Goal: Task Accomplishment & Management: Use online tool/utility

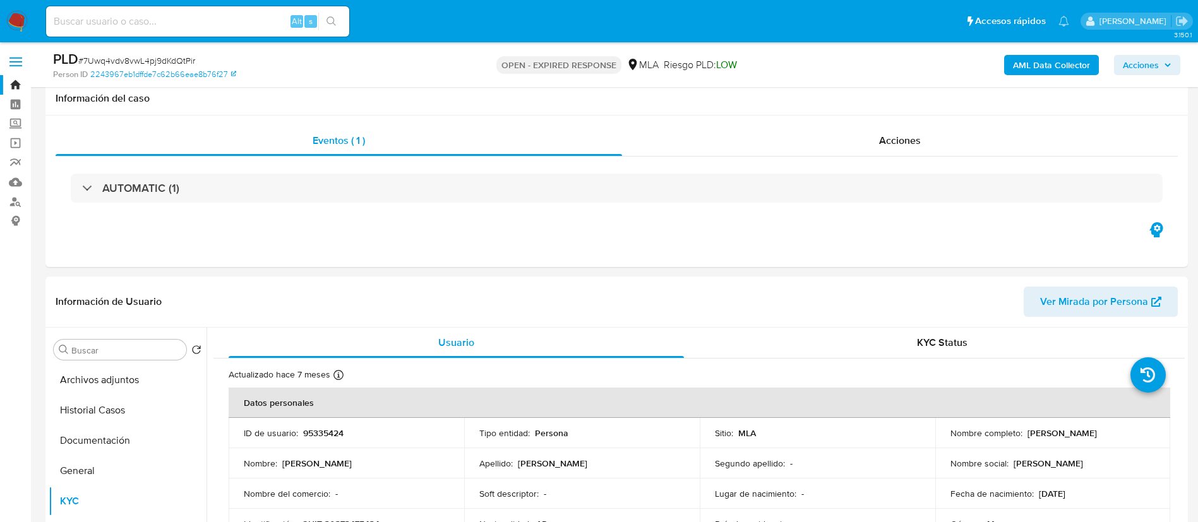
select select "10"
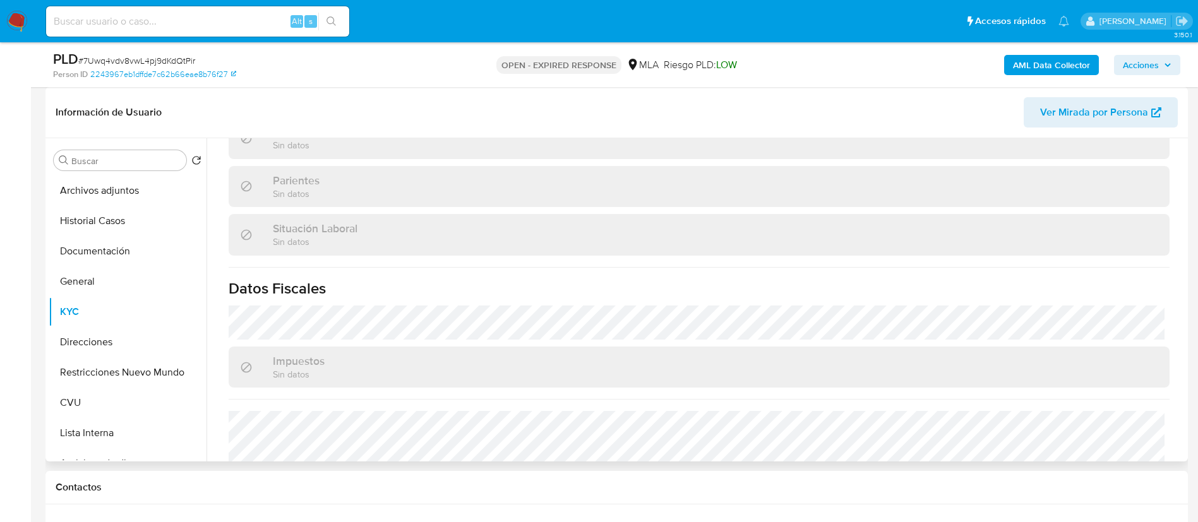
scroll to position [663, 0]
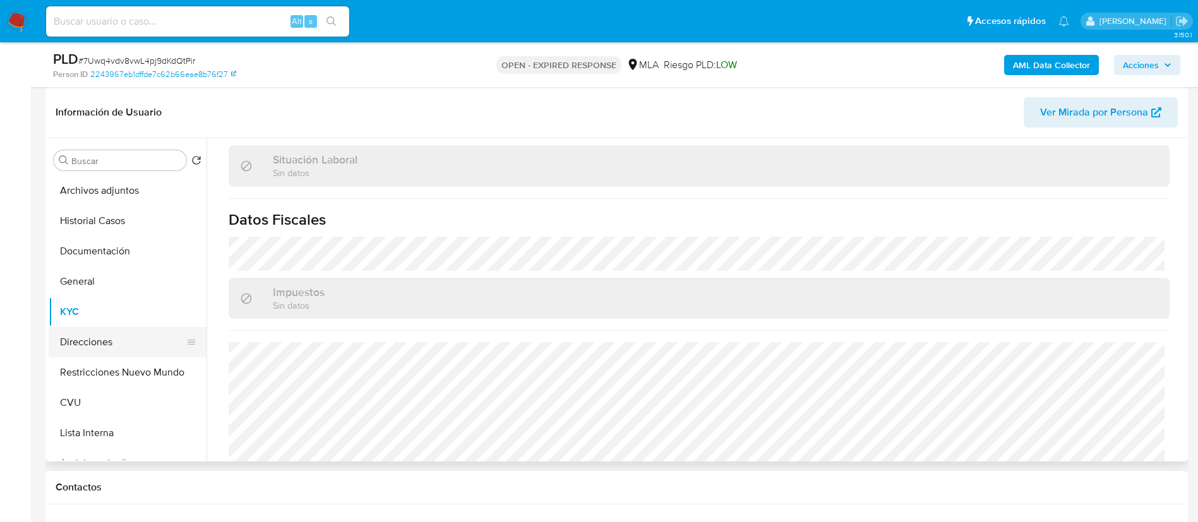
click at [124, 347] on button "Direcciones" at bounding box center [123, 342] width 148 height 30
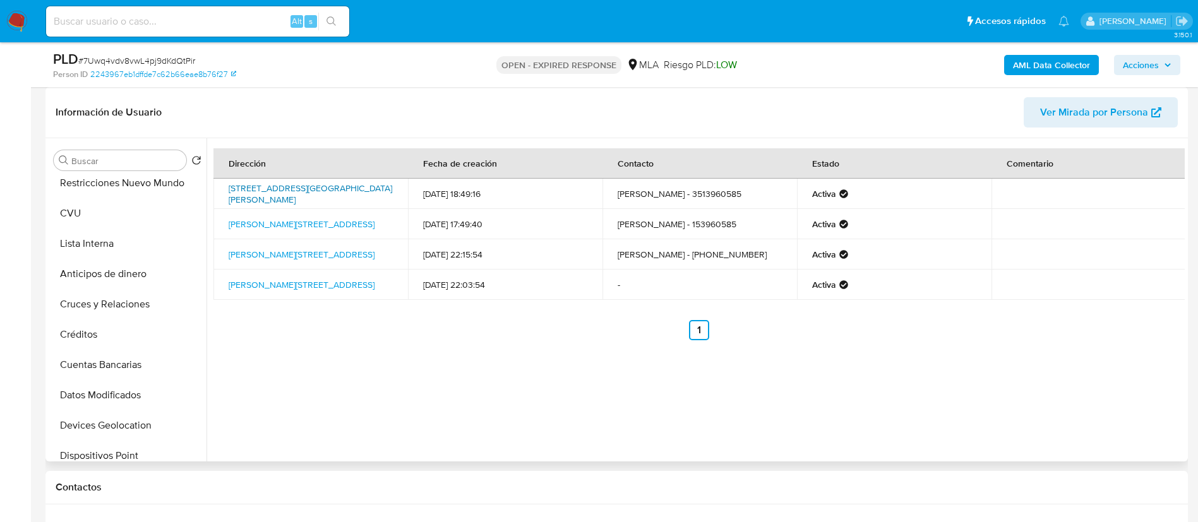
scroll to position [95, 0]
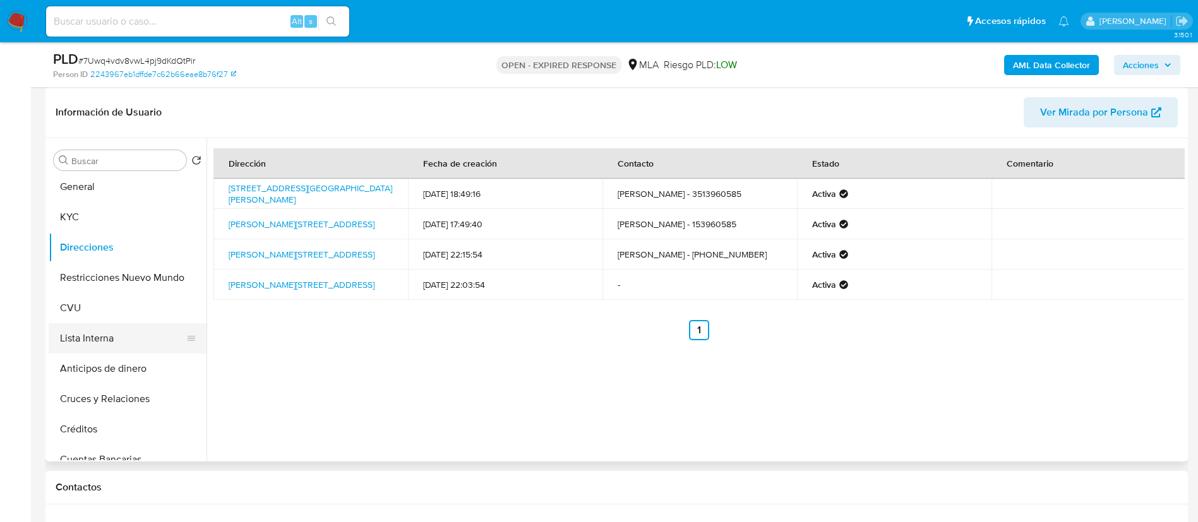
click at [131, 325] on button "Lista Interna" at bounding box center [123, 338] width 148 height 30
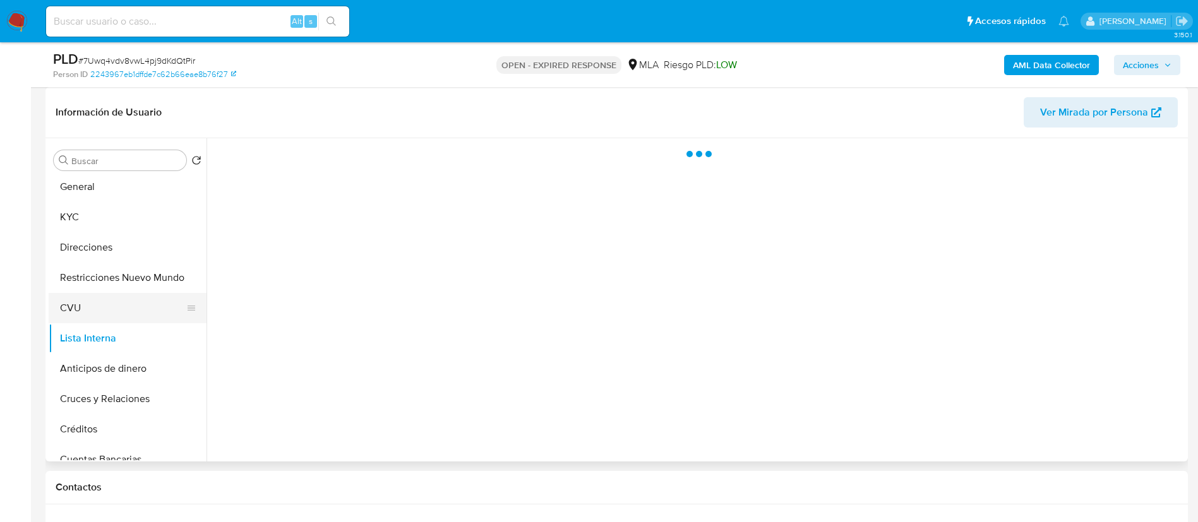
click at [129, 317] on button "CVU" at bounding box center [123, 308] width 148 height 30
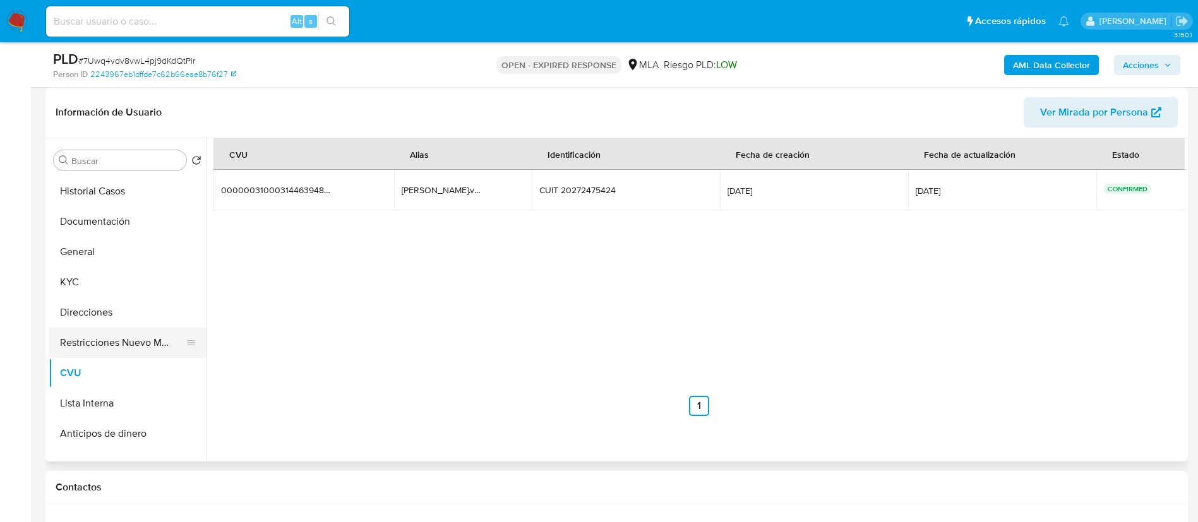
scroll to position [0, 0]
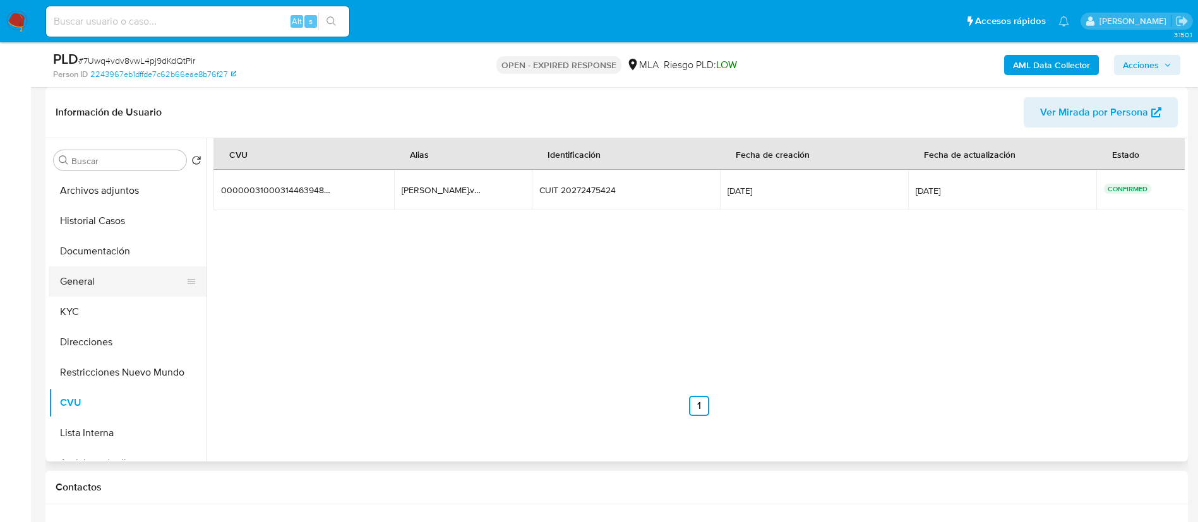
click at [114, 289] on button "General" at bounding box center [123, 282] width 148 height 30
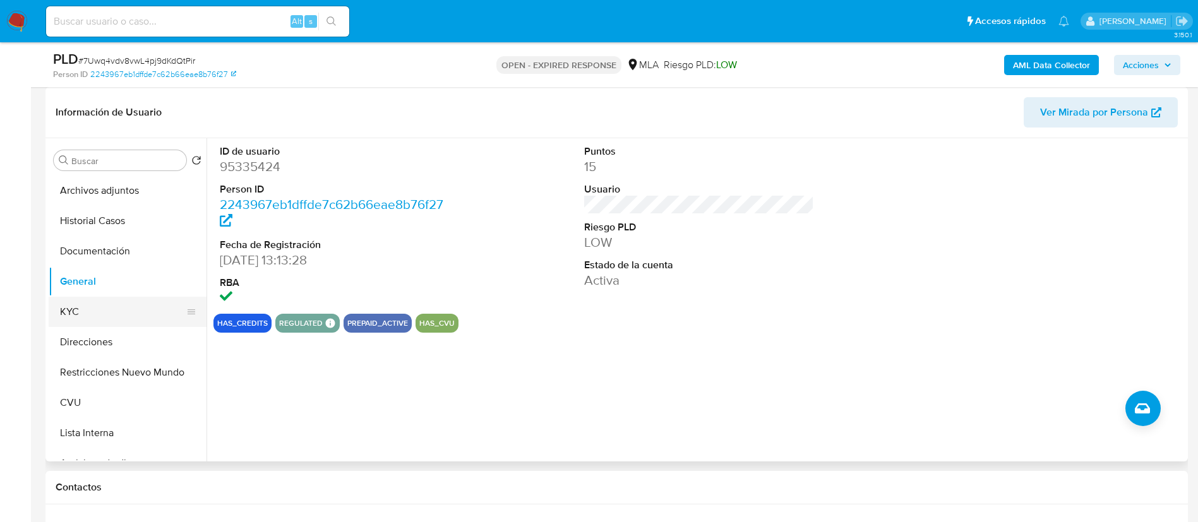
click at [131, 305] on button "KYC" at bounding box center [123, 312] width 148 height 30
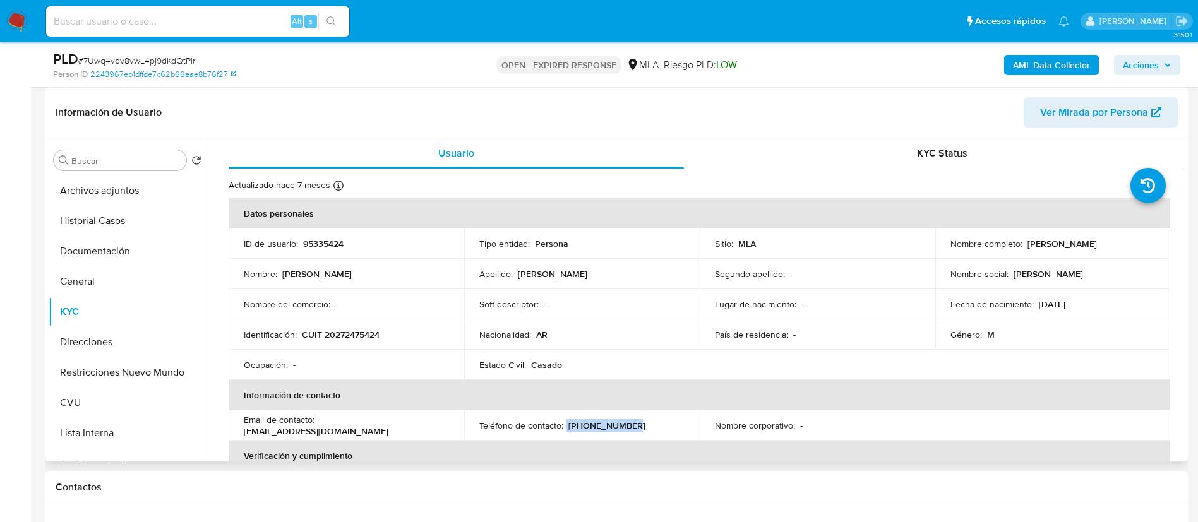
drag, startPoint x: 565, startPoint y: 428, endPoint x: 632, endPoint y: 421, distance: 67.9
click at [632, 421] on div "Teléfono de contacto : (351) 3960585" at bounding box center [581, 425] width 205 height 11
click at [369, 429] on p "vargasjose1@hotmail.com" at bounding box center [316, 431] width 145 height 11
drag, startPoint x: 321, startPoint y: 427, endPoint x: 409, endPoint y: 427, distance: 87.8
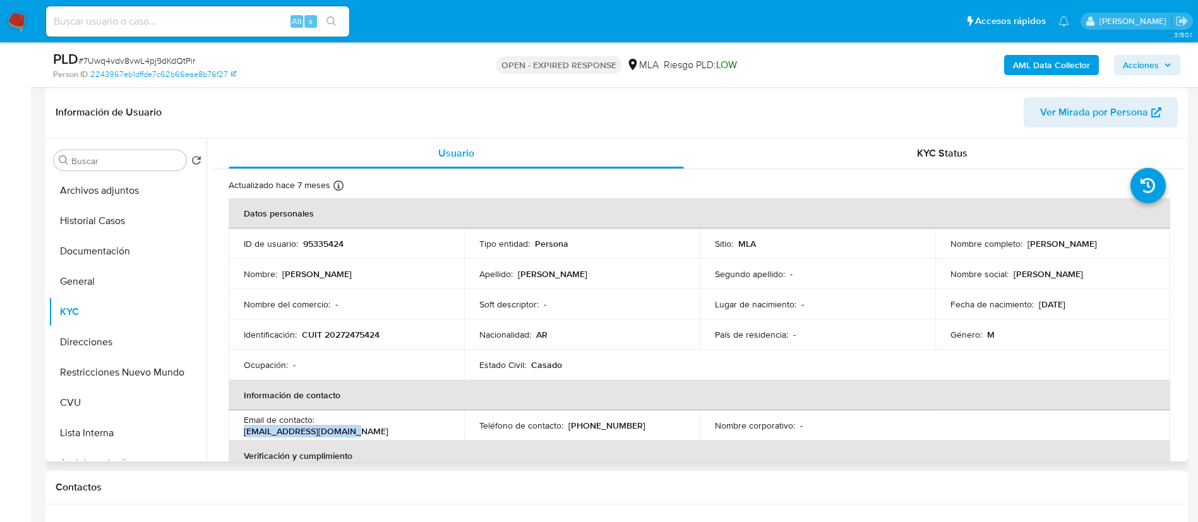
click at [413, 433] on td "Email de contacto : vargasjose1@hotmail.com" at bounding box center [347, 426] width 236 height 30
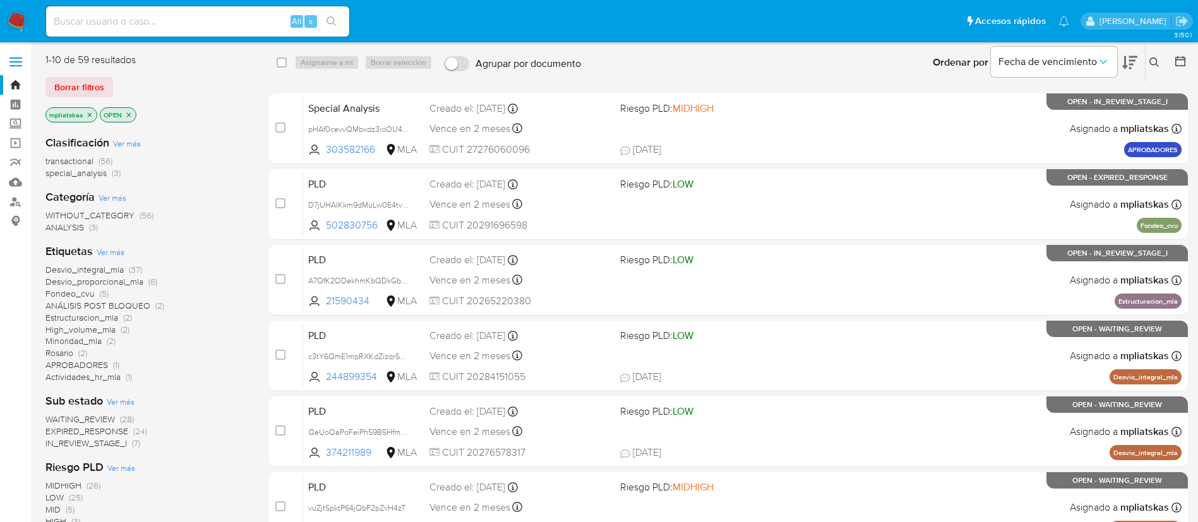
click at [1149, 61] on icon at bounding box center [1154, 62] width 10 height 10
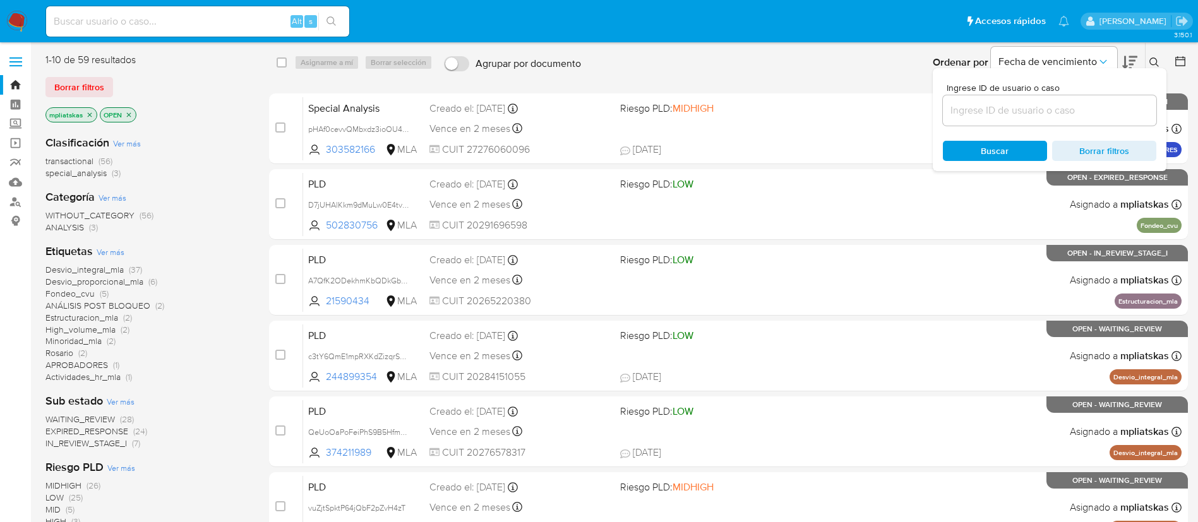
click at [1040, 105] on input at bounding box center [1049, 110] width 213 height 16
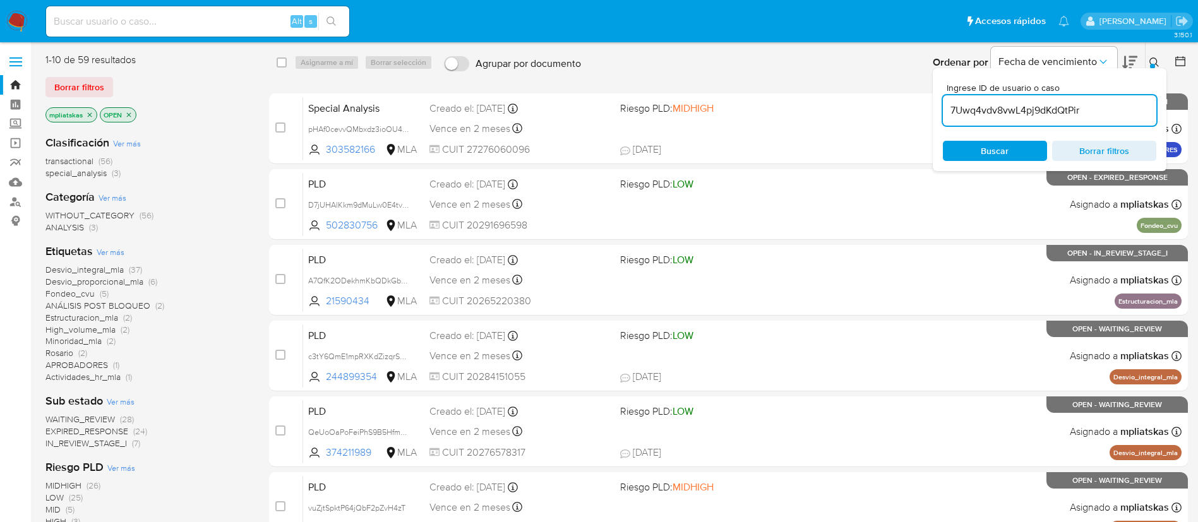
type input "7Uwq4vdv8vwL4pj9dKdQtPir"
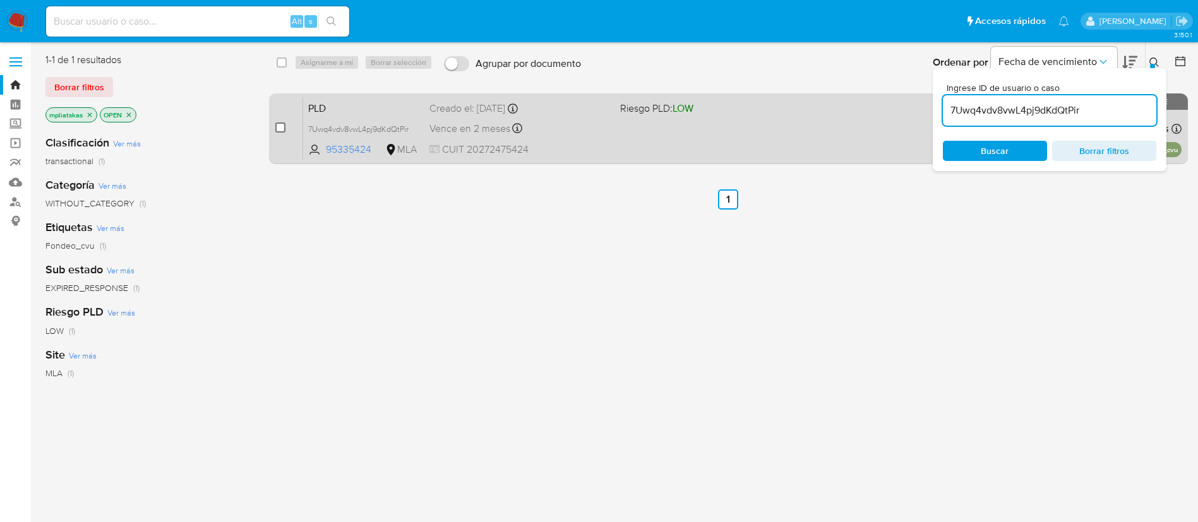
click at [284, 126] on input "checkbox" at bounding box center [280, 128] width 10 height 10
checkbox input "true"
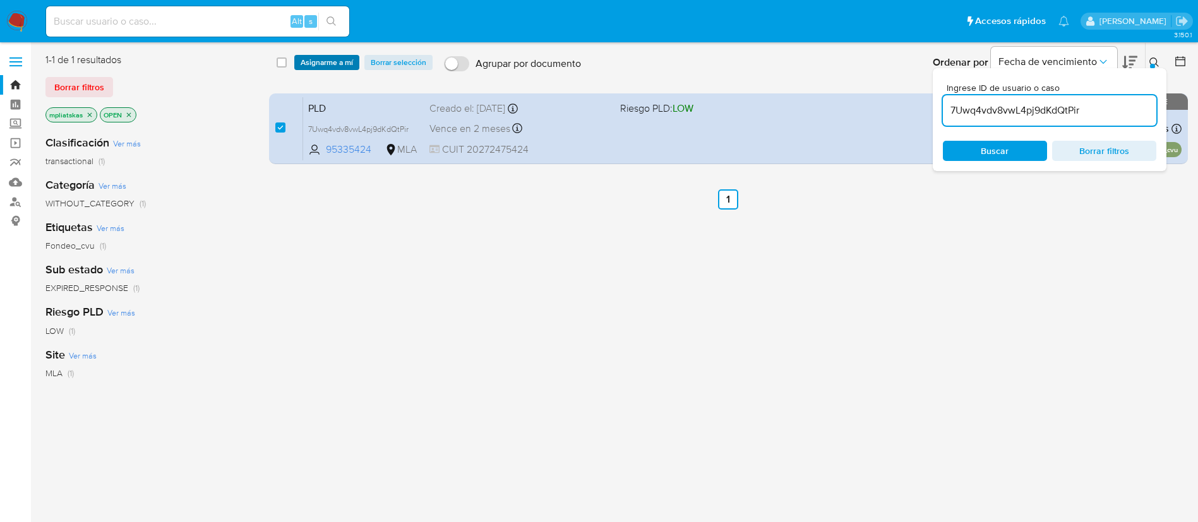
click at [316, 63] on span "Asignarme a mí" at bounding box center [327, 62] width 52 height 13
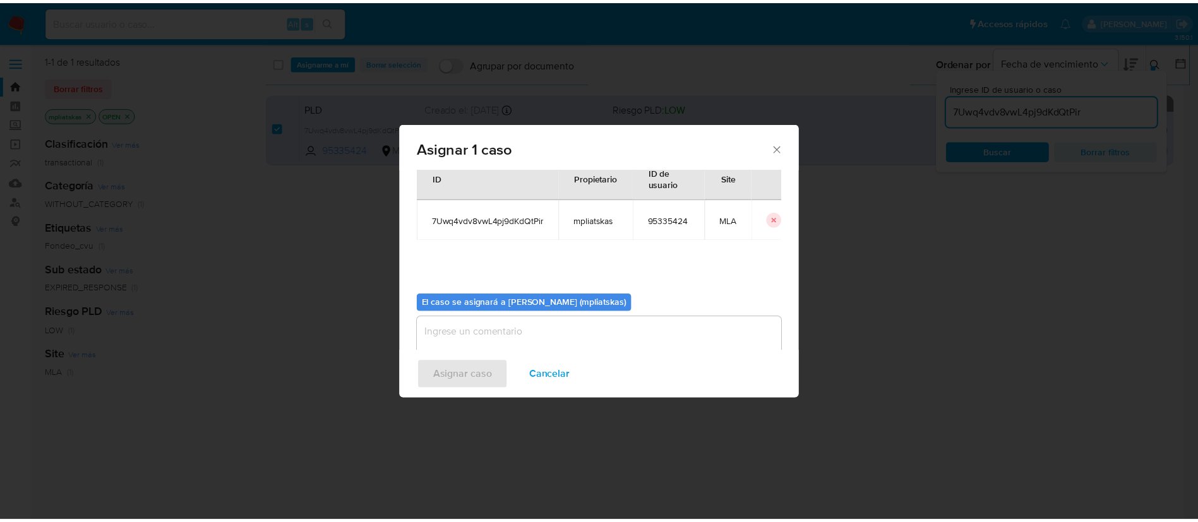
scroll to position [66, 0]
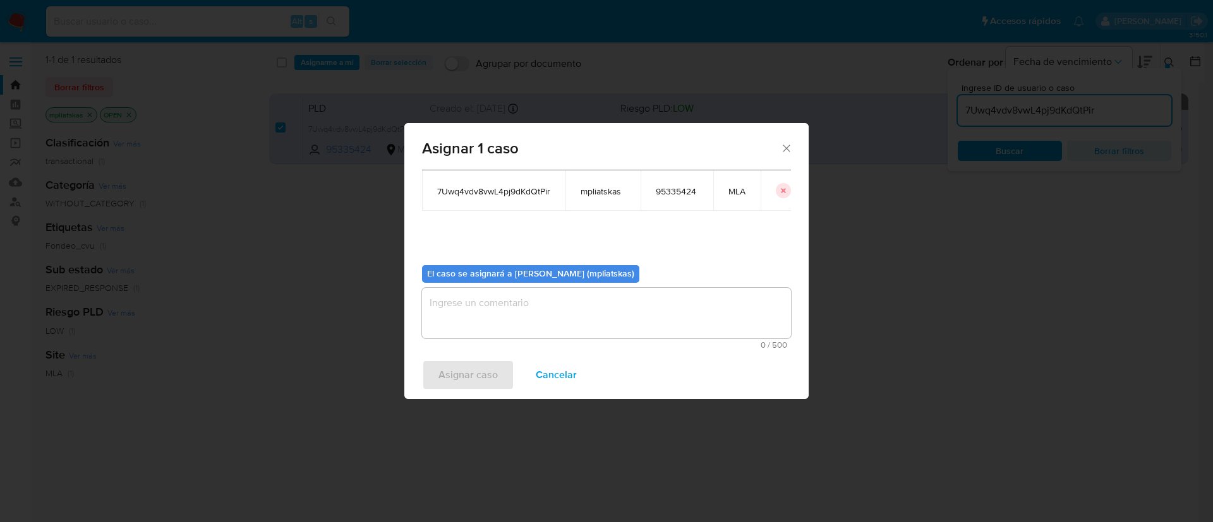
click at [474, 296] on textarea "assign-modal" at bounding box center [606, 313] width 369 height 51
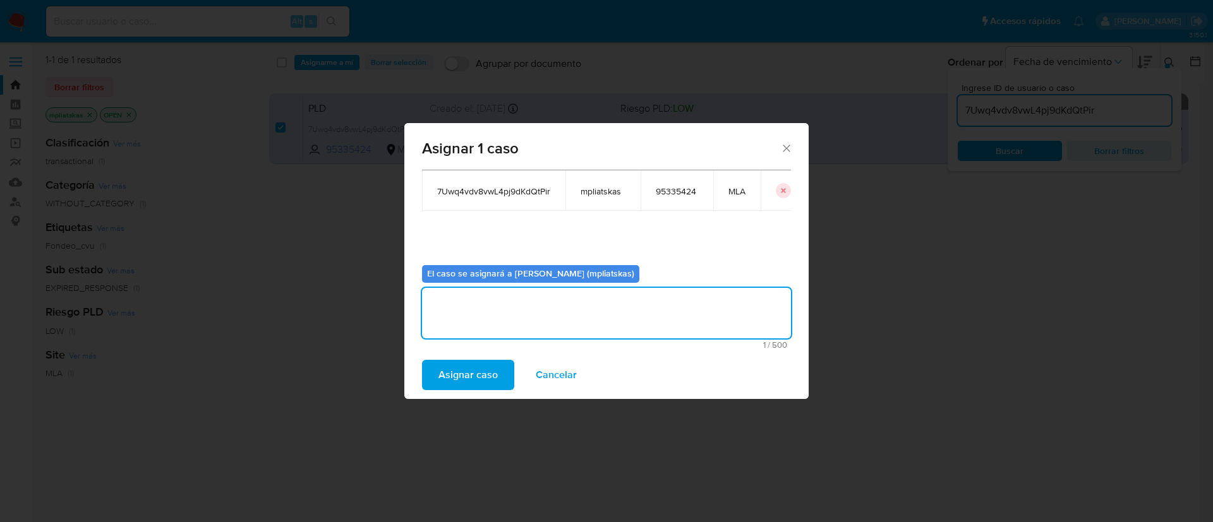
click at [456, 352] on div "Asignar caso Cancelar" at bounding box center [606, 375] width 404 height 48
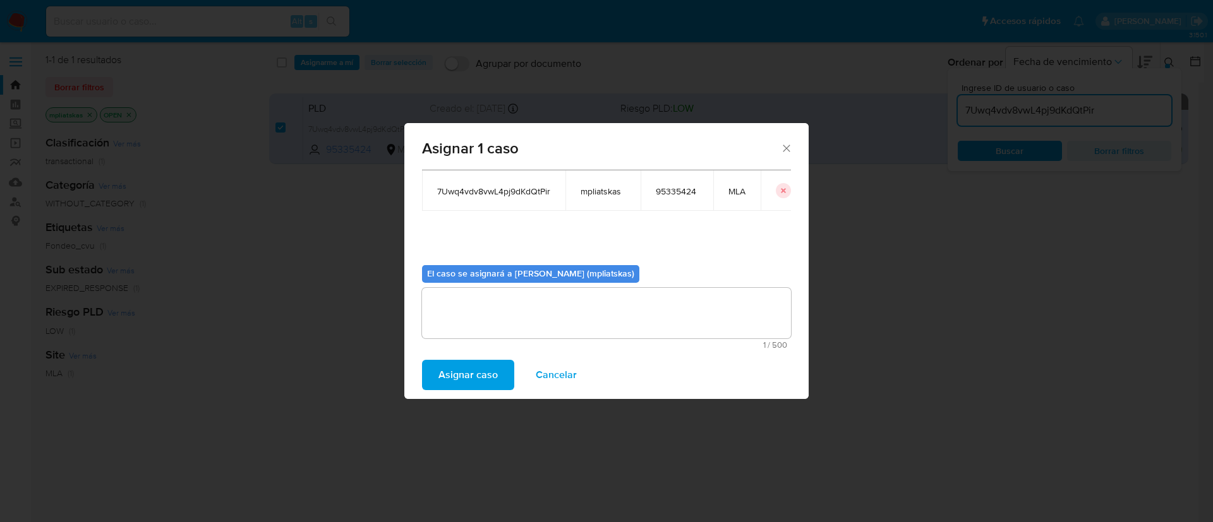
click at [454, 363] on span "Asignar caso" at bounding box center [467, 375] width 59 height 28
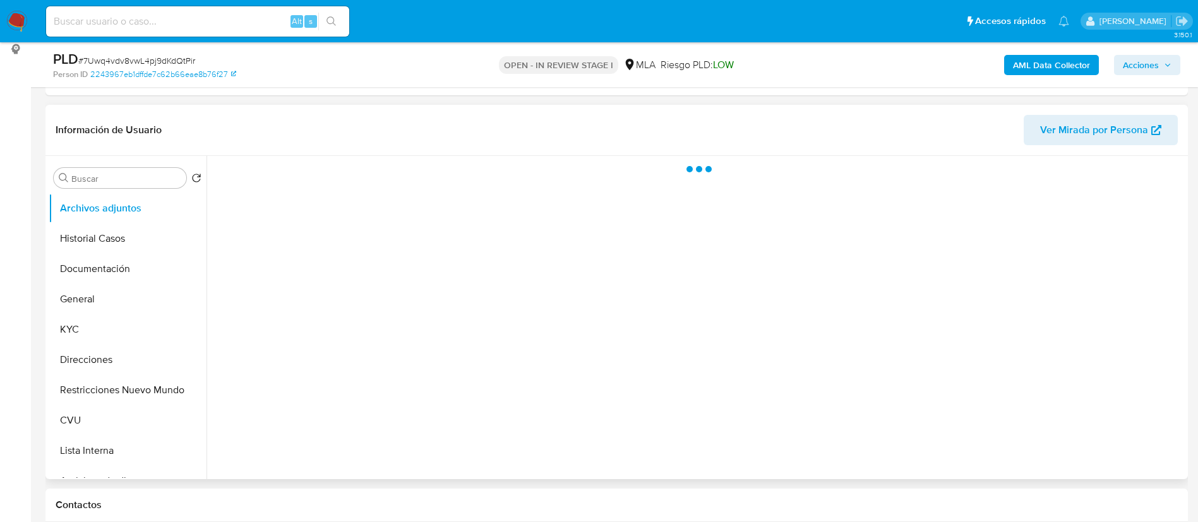
scroll to position [189, 0]
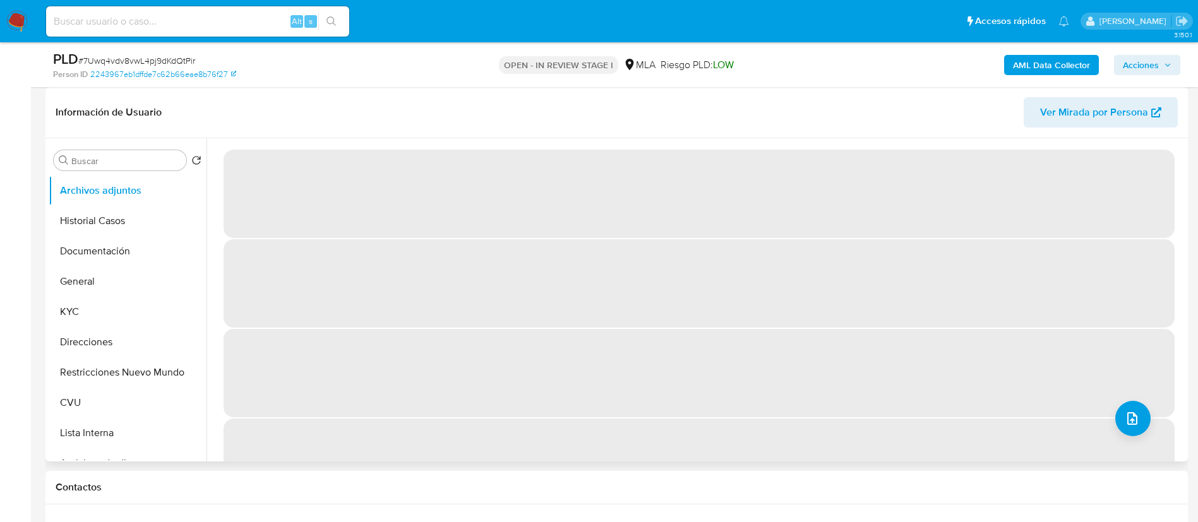
select select "10"
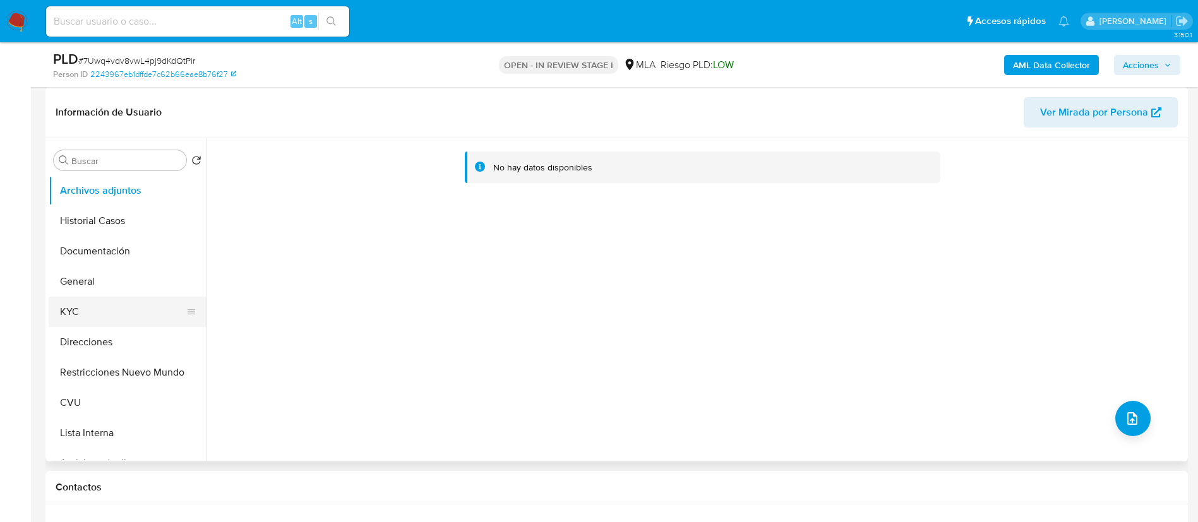
drag, startPoint x: 118, startPoint y: 318, endPoint x: 127, endPoint y: 325, distance: 11.2
click at [117, 319] on button "KYC" at bounding box center [123, 312] width 148 height 30
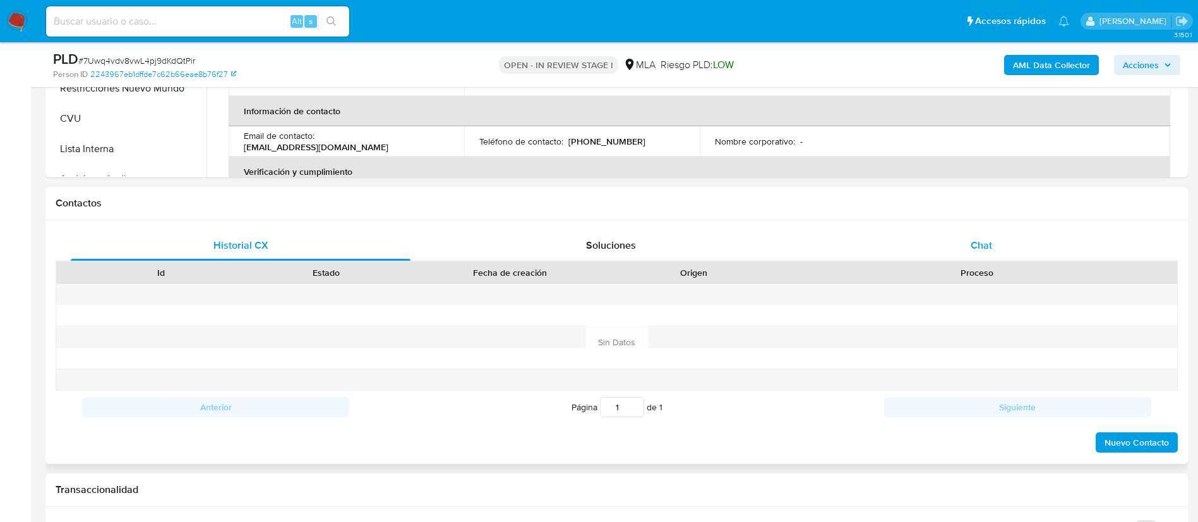
click at [940, 233] on div "Chat" at bounding box center [982, 246] width 340 height 30
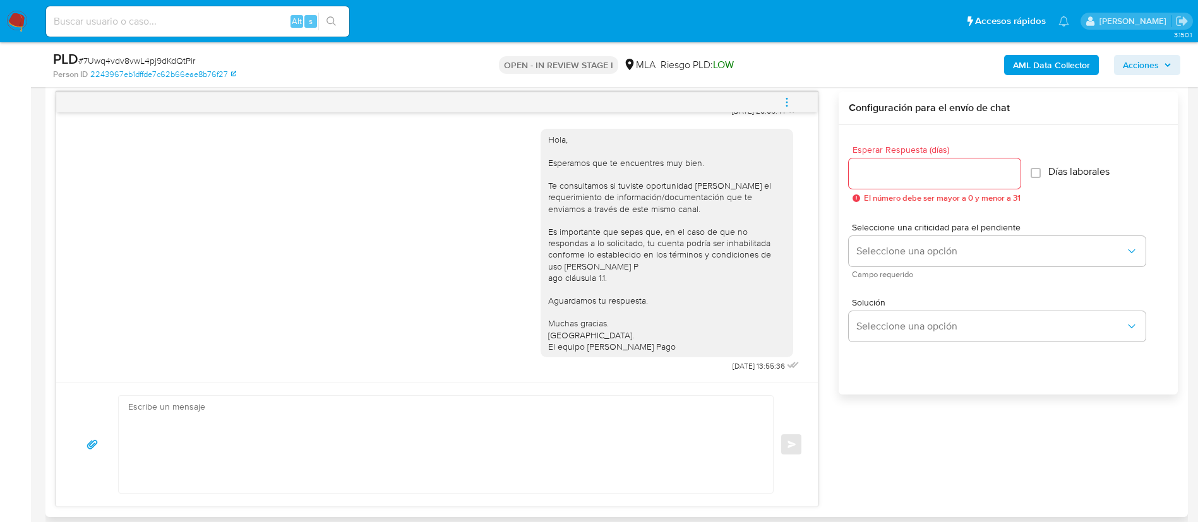
scroll to position [758, 0]
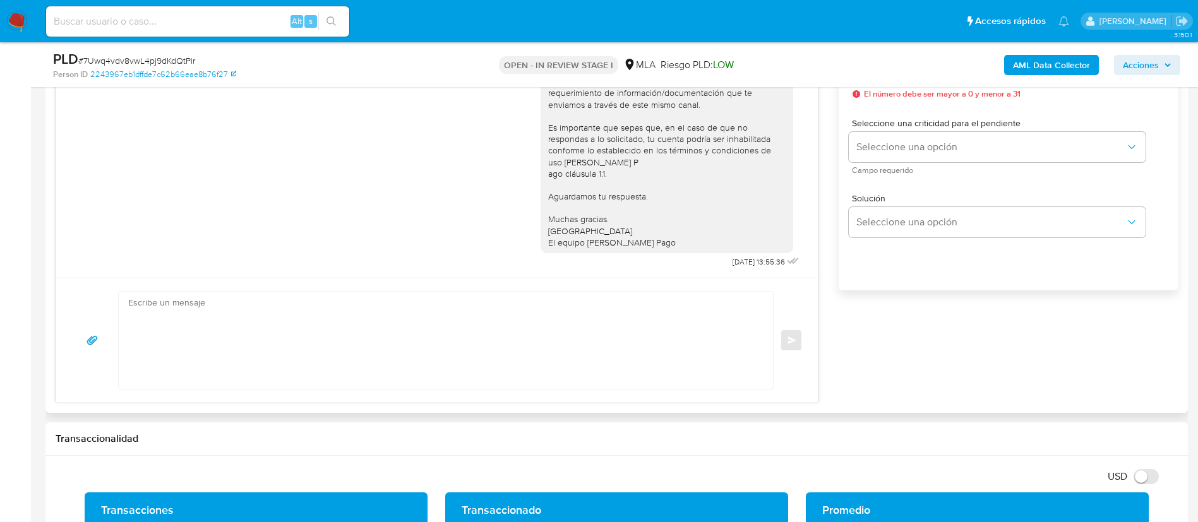
click at [679, 367] on textarea at bounding box center [442, 340] width 629 height 97
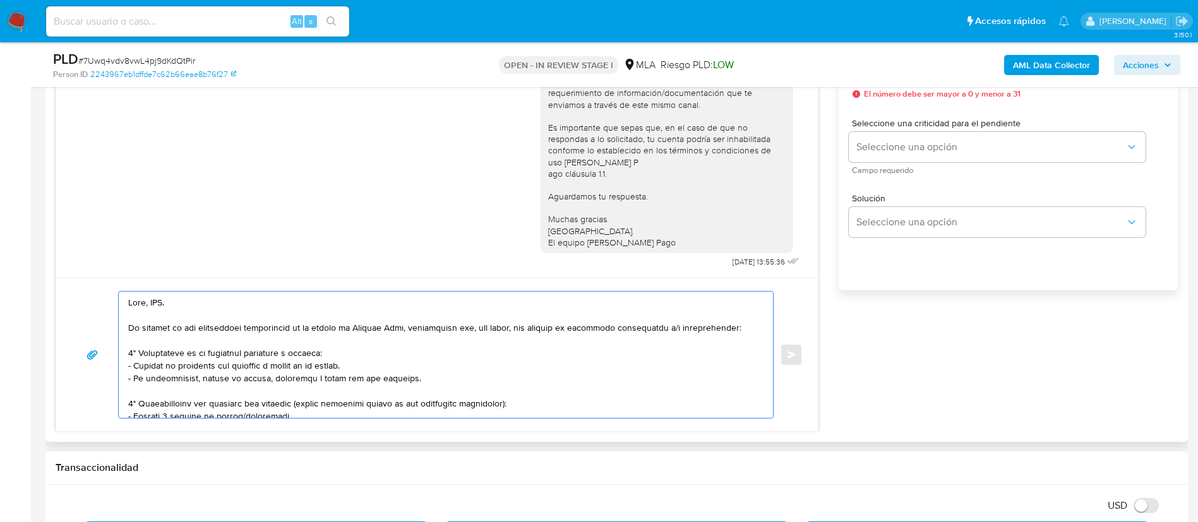
click at [164, 301] on textarea at bounding box center [442, 355] width 629 height 126
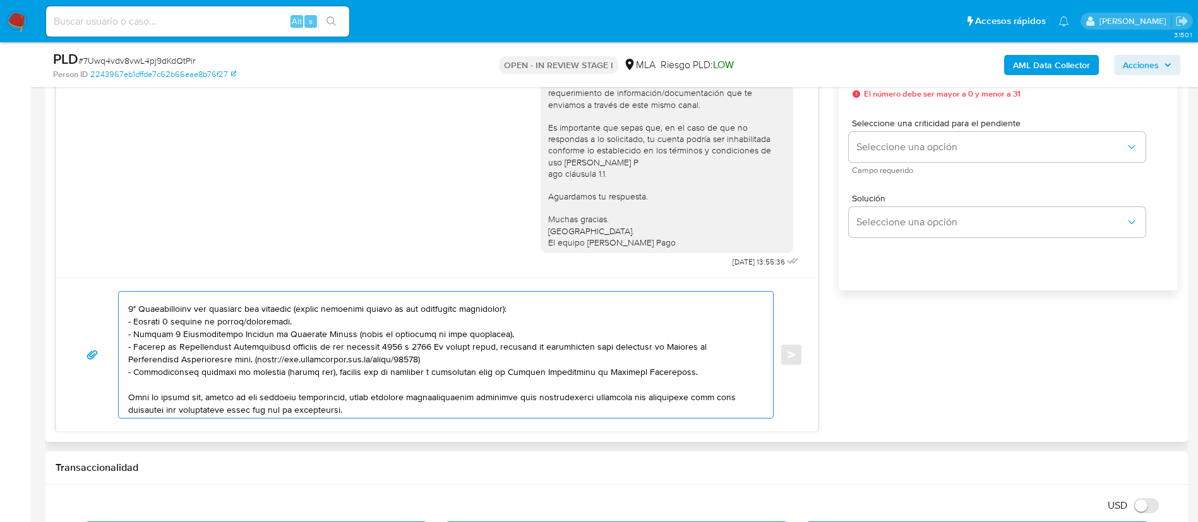
click at [201, 326] on textarea at bounding box center [442, 355] width 629 height 126
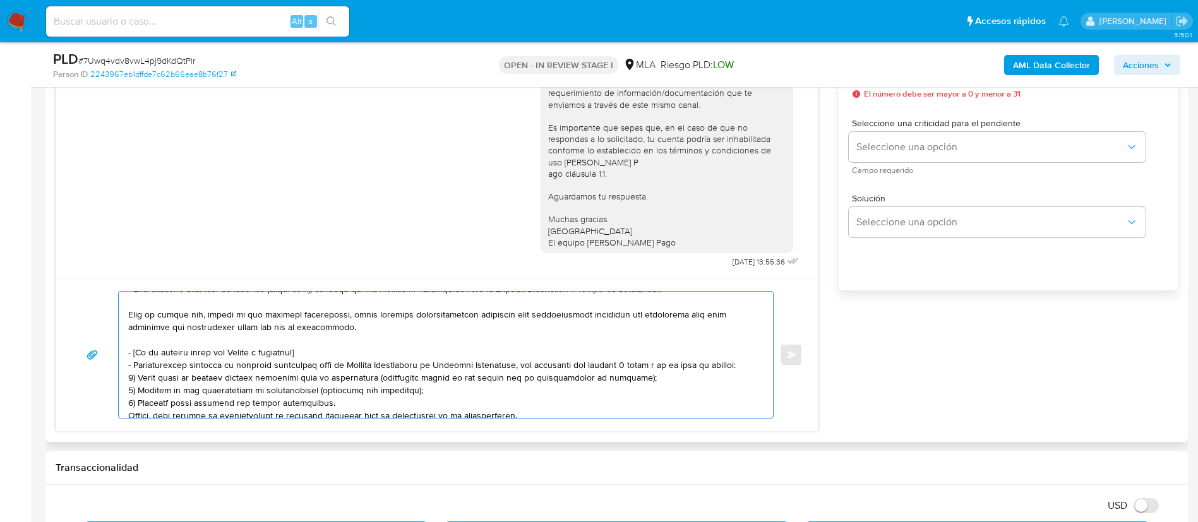
scroll to position [189, 0]
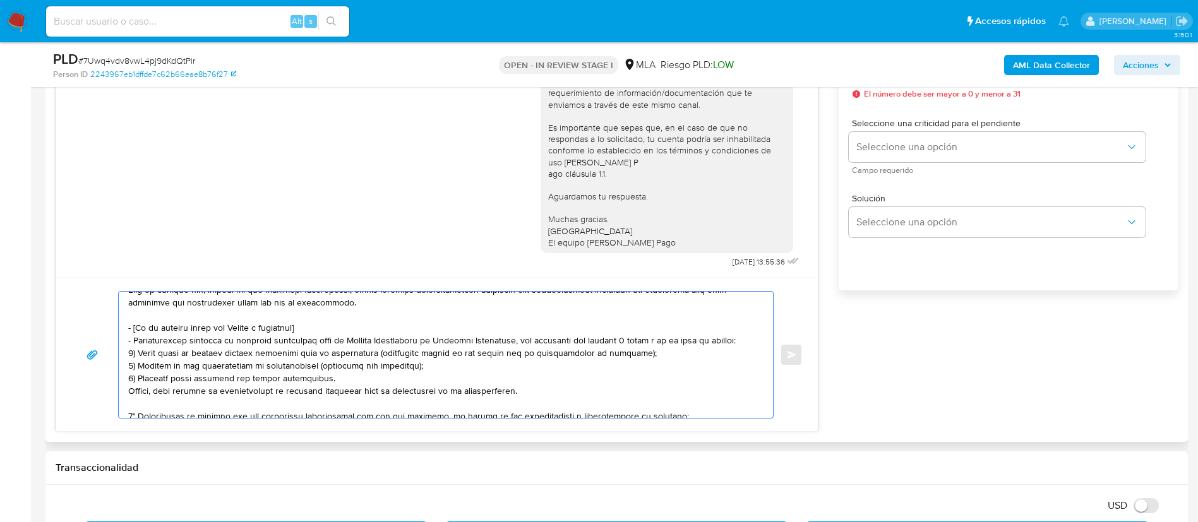
drag, startPoint x: 129, startPoint y: 327, endPoint x: 519, endPoint y: 388, distance: 393.8
click at [519, 388] on textarea at bounding box center [442, 355] width 629 height 126
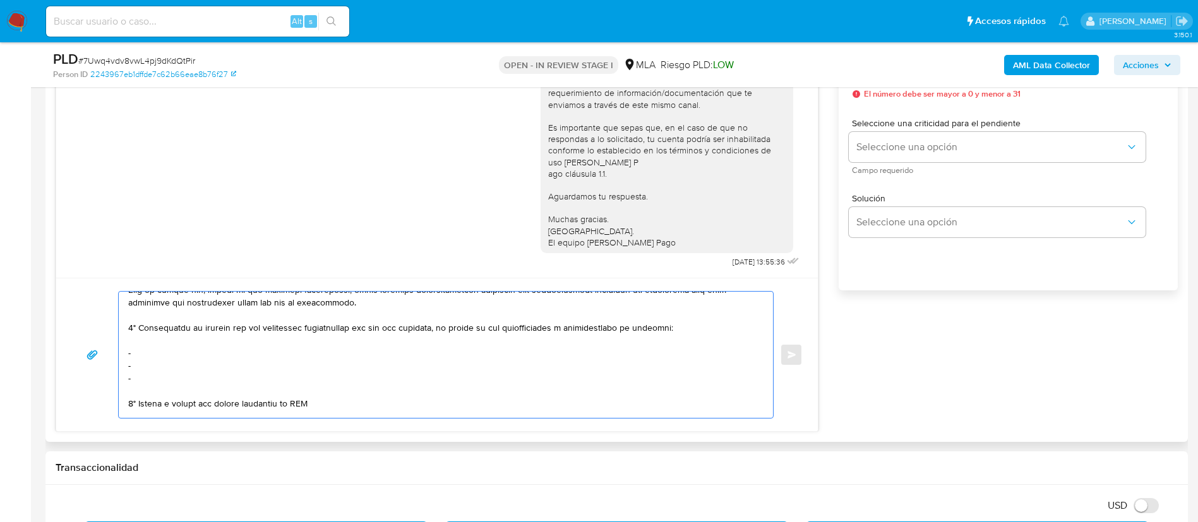
scroll to position [177, 0]
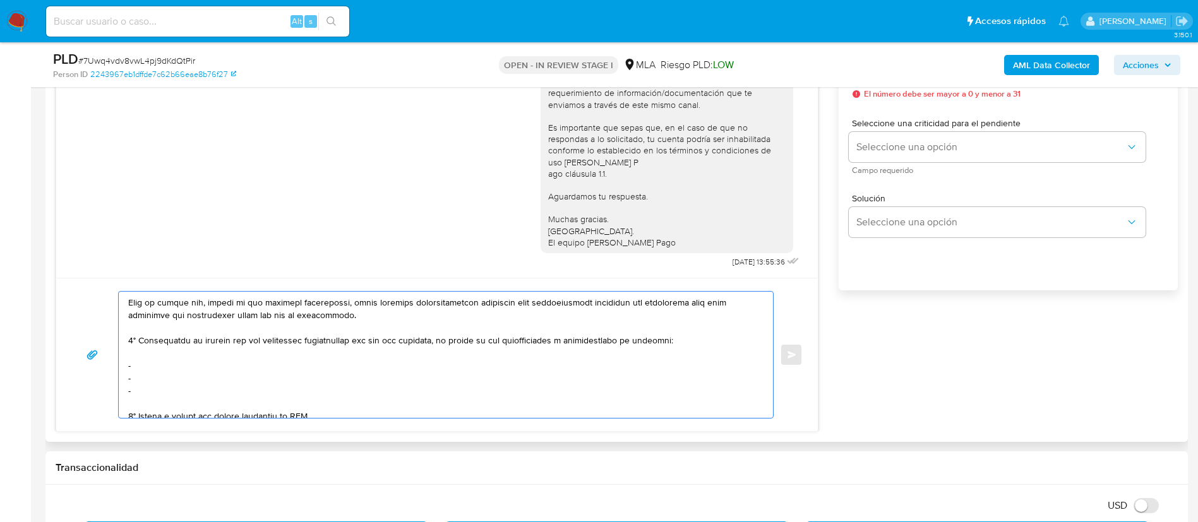
click at [277, 366] on textarea at bounding box center [442, 355] width 629 height 126
paste textarea "Tomas Ezequiel Sanchez - CUIT 20445626652"
click at [313, 369] on textarea at bounding box center [442, 355] width 629 height 126
click at [312, 375] on textarea at bounding box center [442, 355] width 629 height 126
paste textarea "Pablo Nicanor Martinez - CUIT 20279118341"
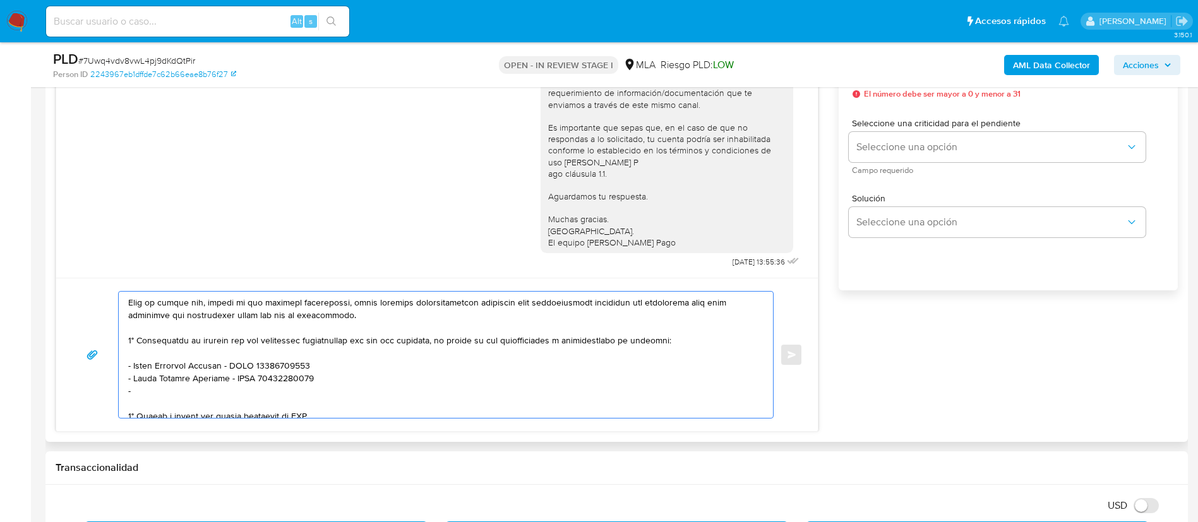
click at [222, 385] on textarea at bounding box center [442, 355] width 629 height 126
paste textarea "Jorge Omar Quinteros - CUIL 20301260386"
paste textarea "Malvina Soledad Molinari - CUIL 23294746064"
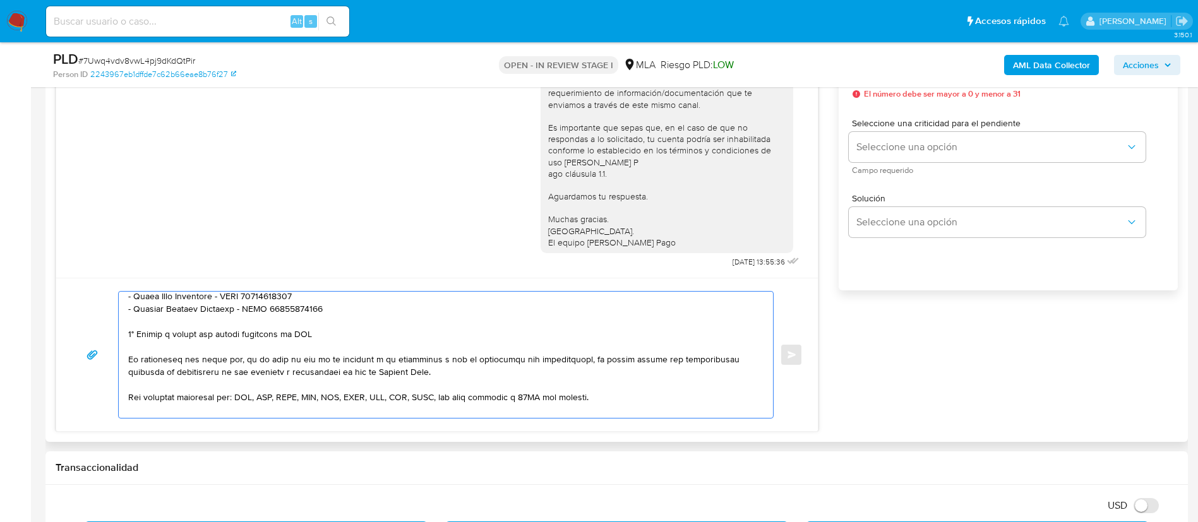
click at [304, 333] on textarea at bounding box center [442, 355] width 629 height 126
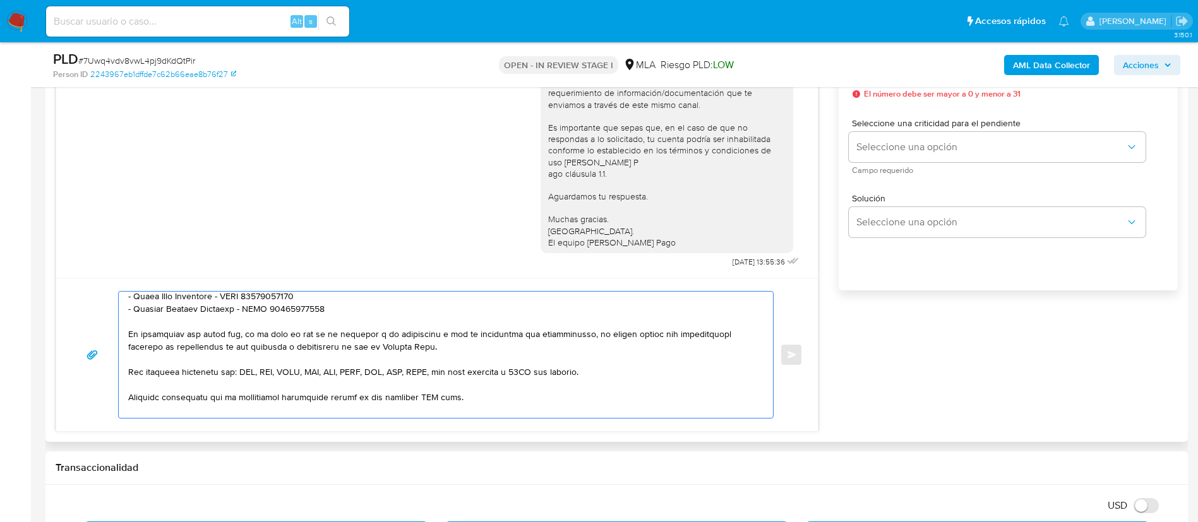
scroll to position [325, 0]
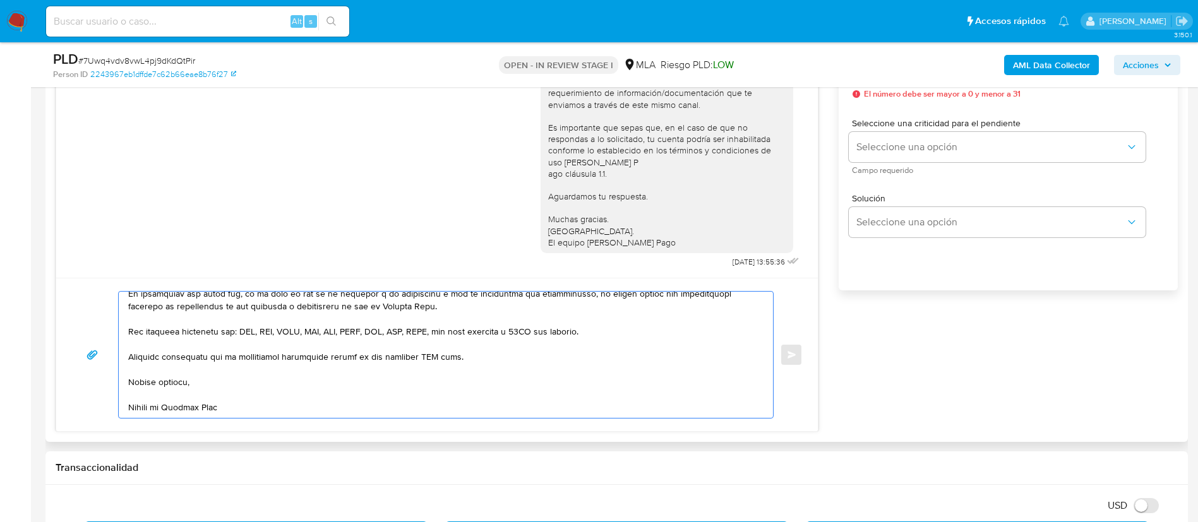
click at [433, 340] on textarea at bounding box center [442, 355] width 629 height 126
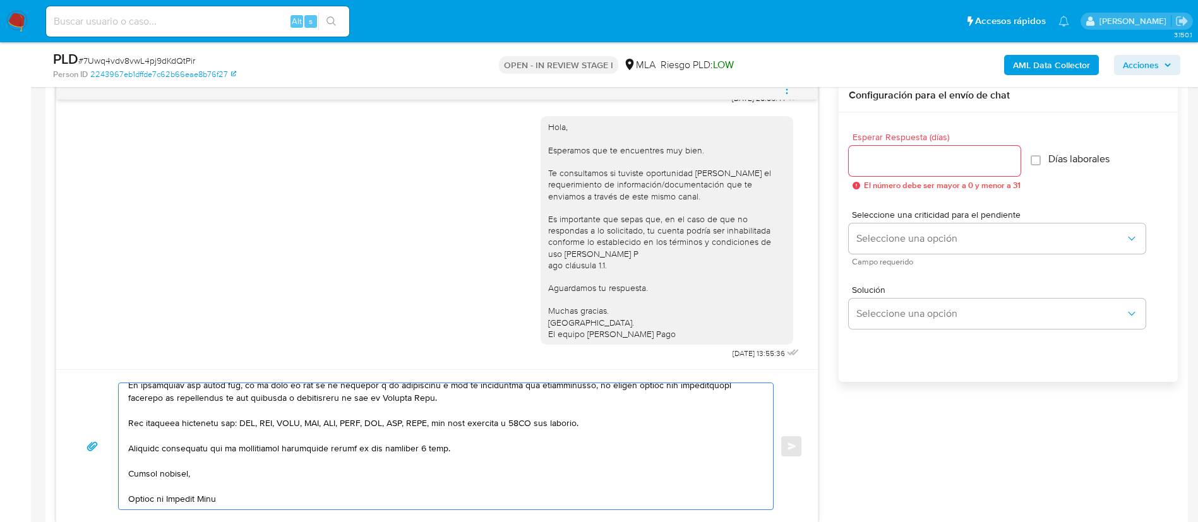
scroll to position [568, 0]
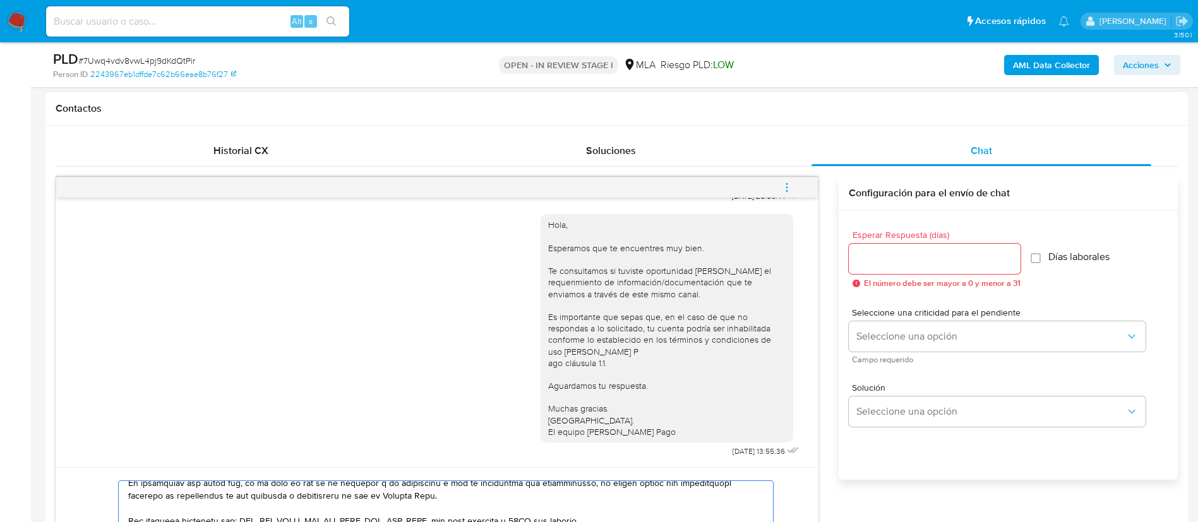
type textarea "Hola, Jose. En función de las operaciones registradas en tu cuenta de Mercado P…"
click at [875, 258] on input "Esperar Respuesta (días)" at bounding box center [935, 259] width 172 height 16
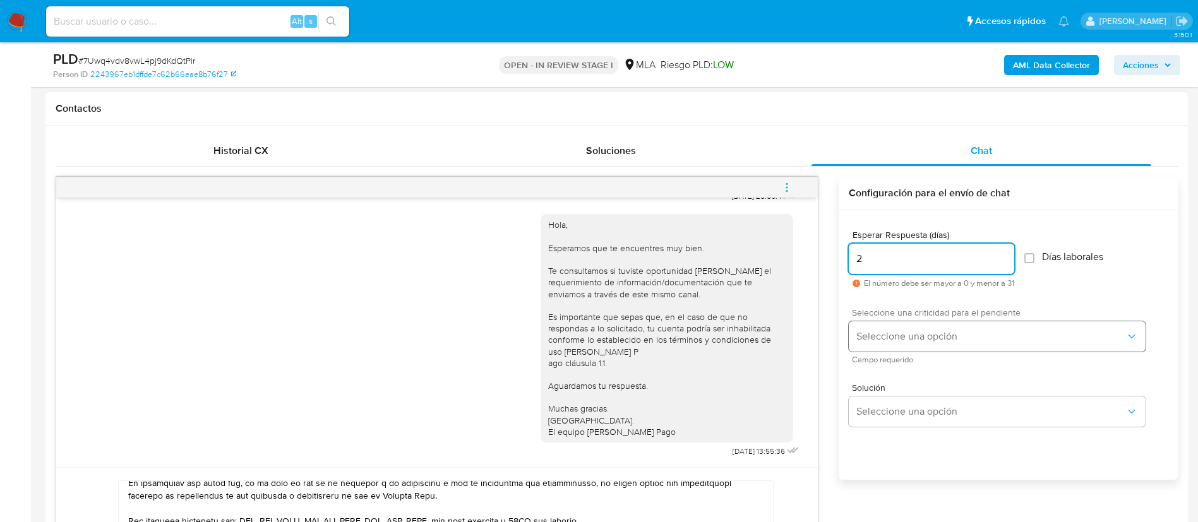
type input "2"
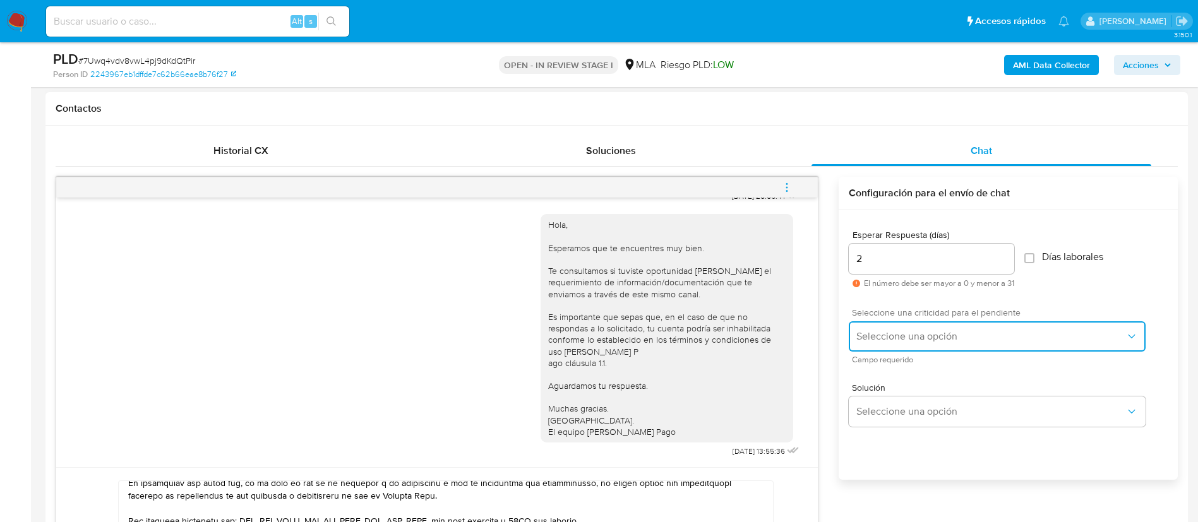
click at [880, 330] on span "Seleccione una opción" at bounding box center [990, 336] width 269 height 13
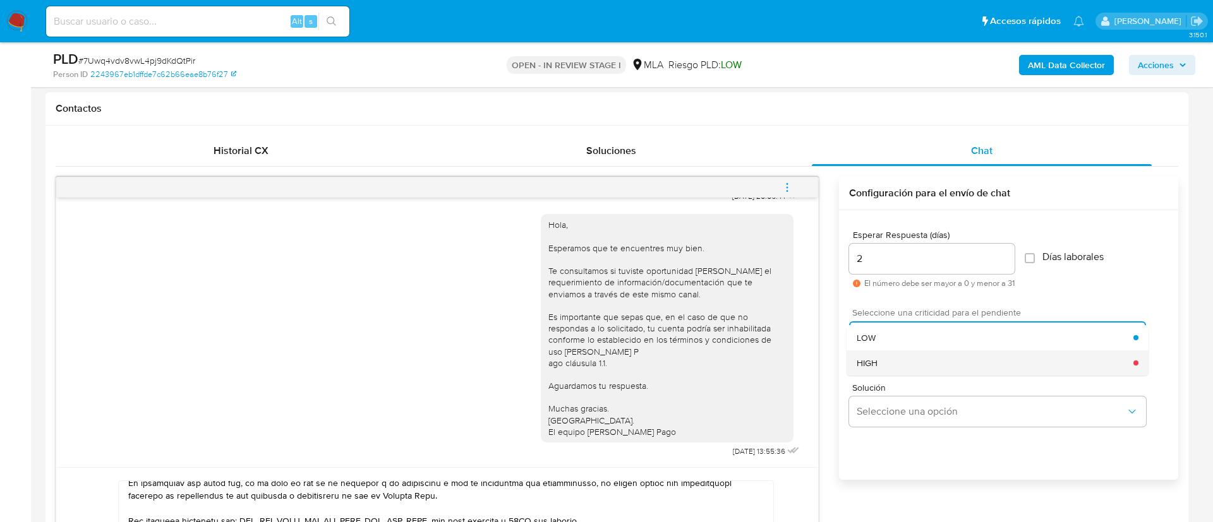
click at [870, 359] on span "HIGH" at bounding box center [866, 362] width 21 height 11
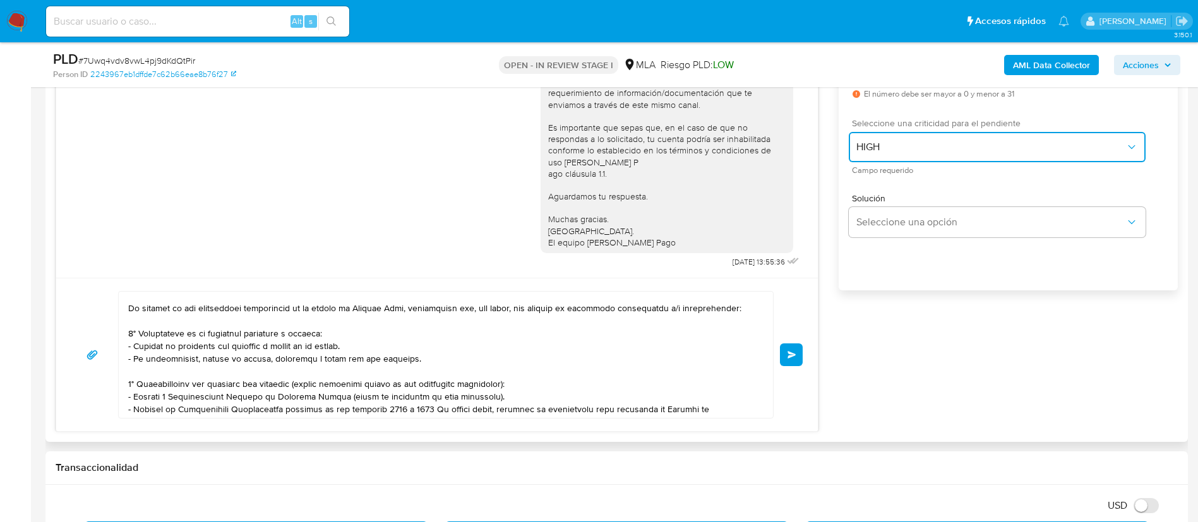
scroll to position [0, 0]
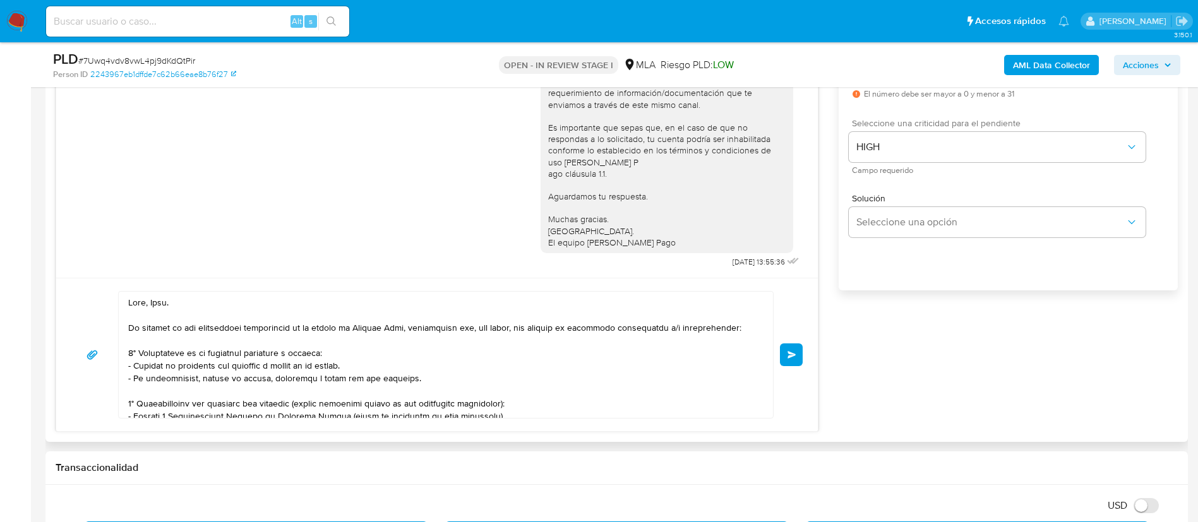
click at [797, 357] on button "Enviar" at bounding box center [791, 355] width 23 height 23
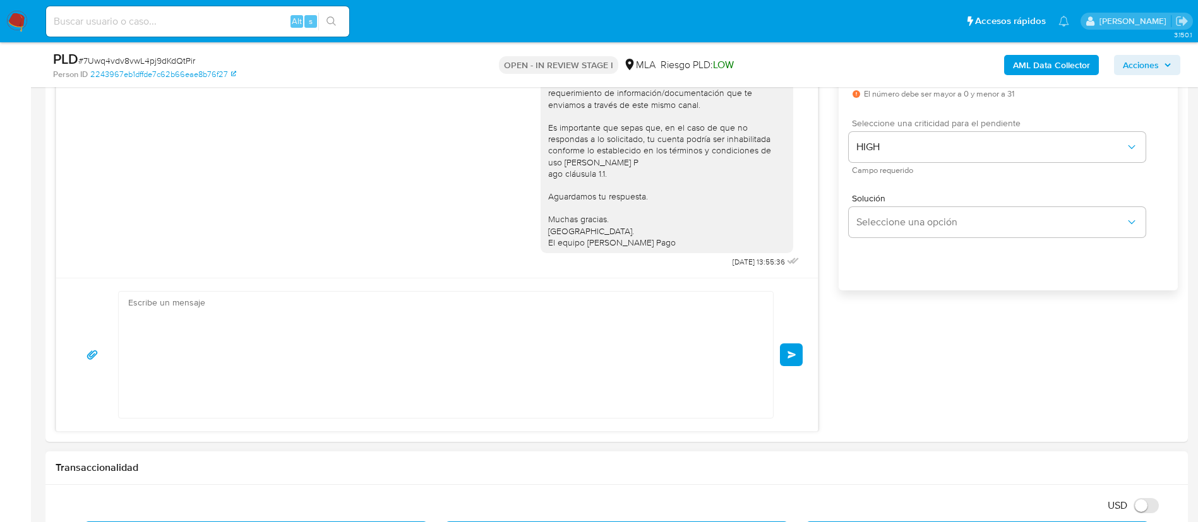
scroll to position [1358, 0]
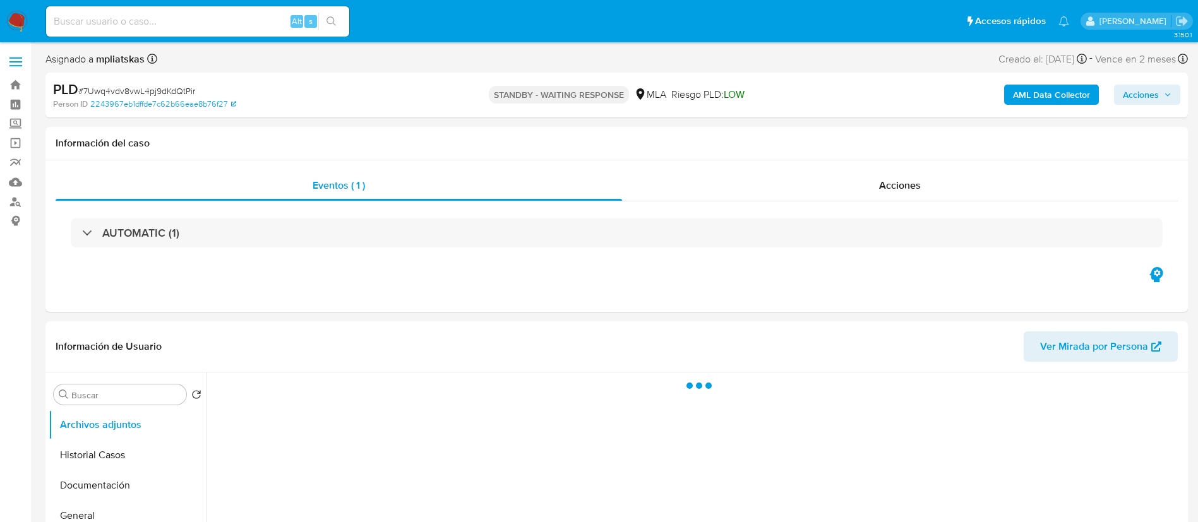
select select "10"
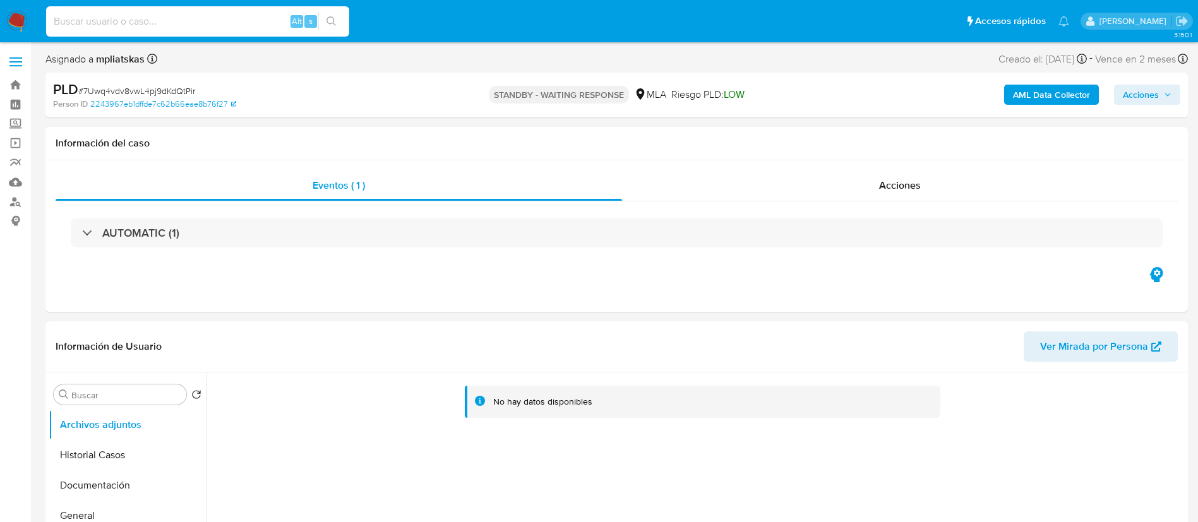
click at [286, 15] on input at bounding box center [197, 21] width 303 height 16
paste input "j3OltDQRu0kb3D8SKUfxOn3T"
type input "j3OltDQRu0kb3D8SKUfxOn3T"
click at [341, 19] on button "search-icon" at bounding box center [331, 22] width 26 height 18
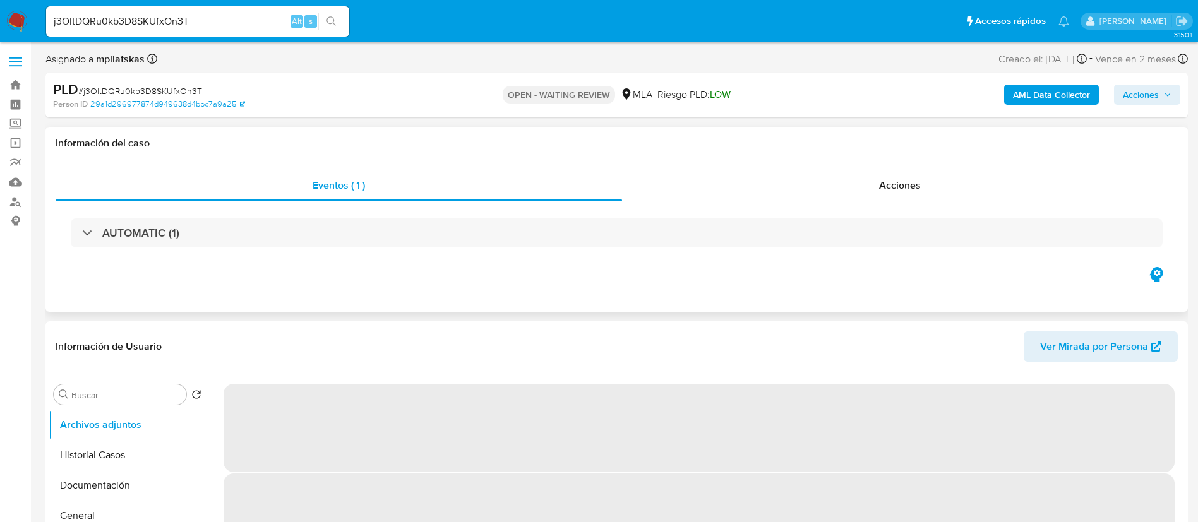
select select "10"
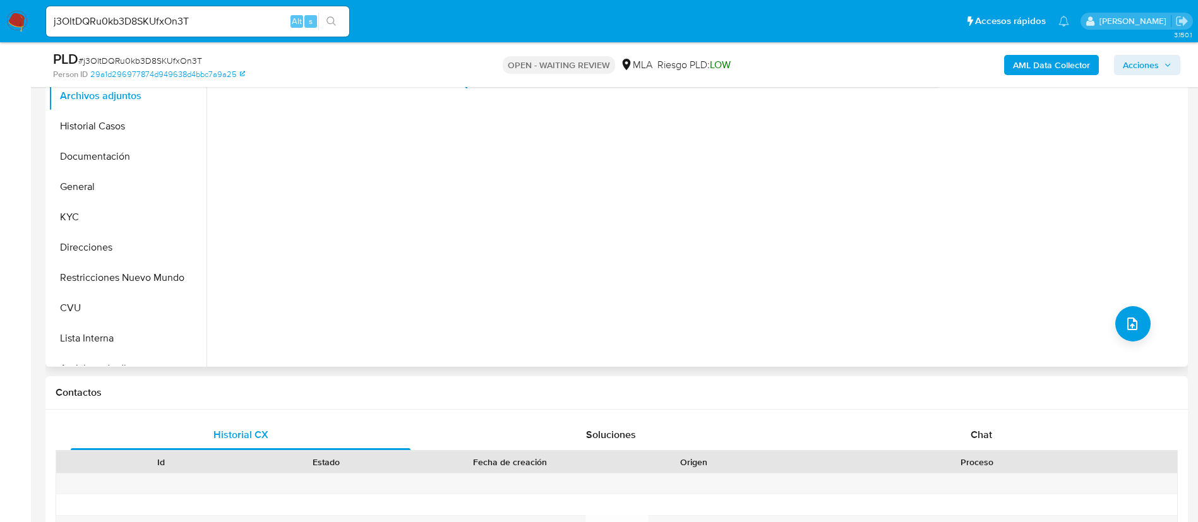
scroll to position [379, 0]
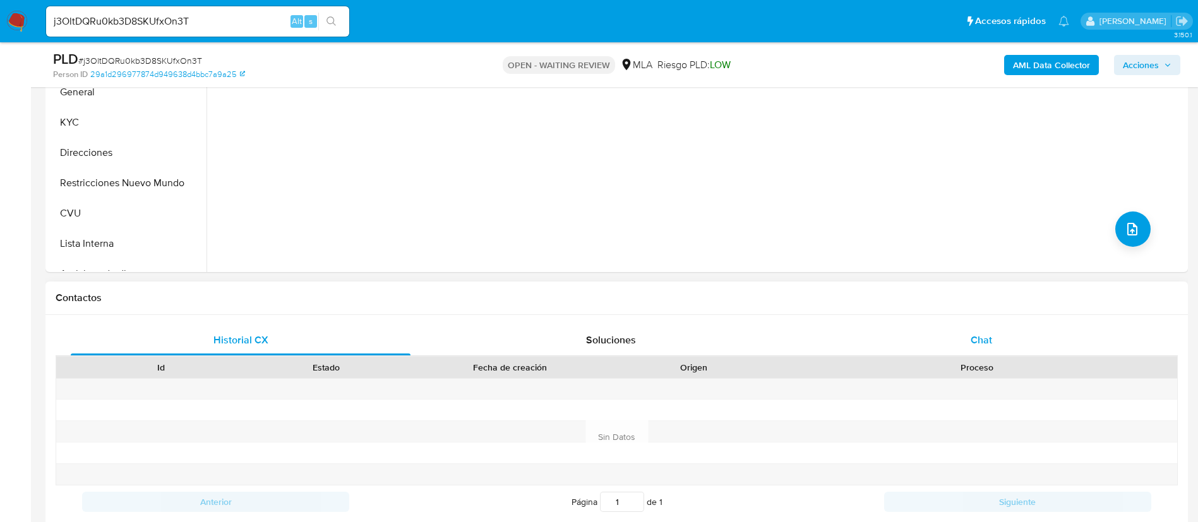
click at [912, 333] on div "Chat" at bounding box center [982, 340] width 340 height 30
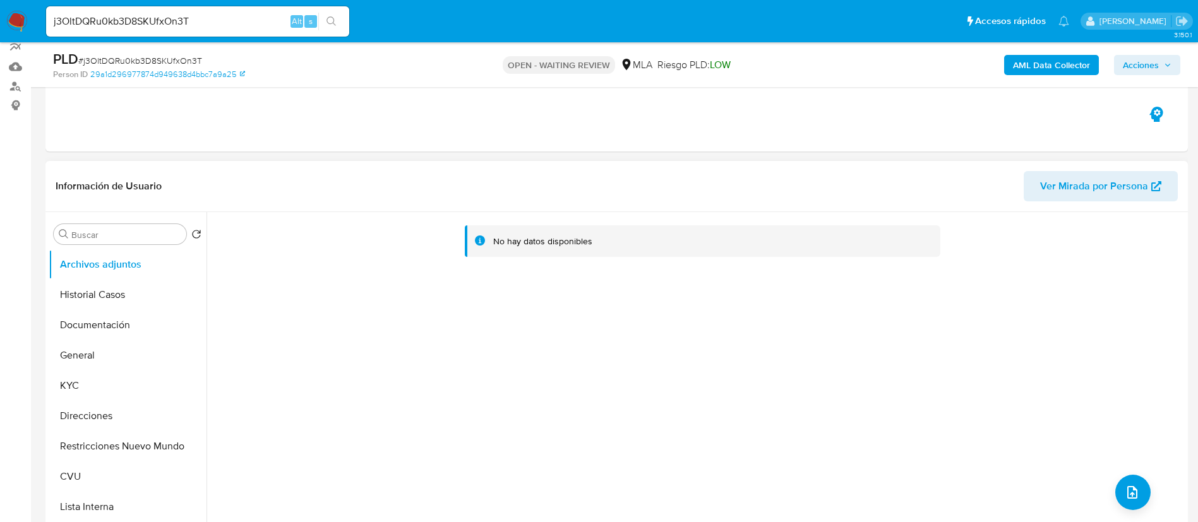
scroll to position [95, 0]
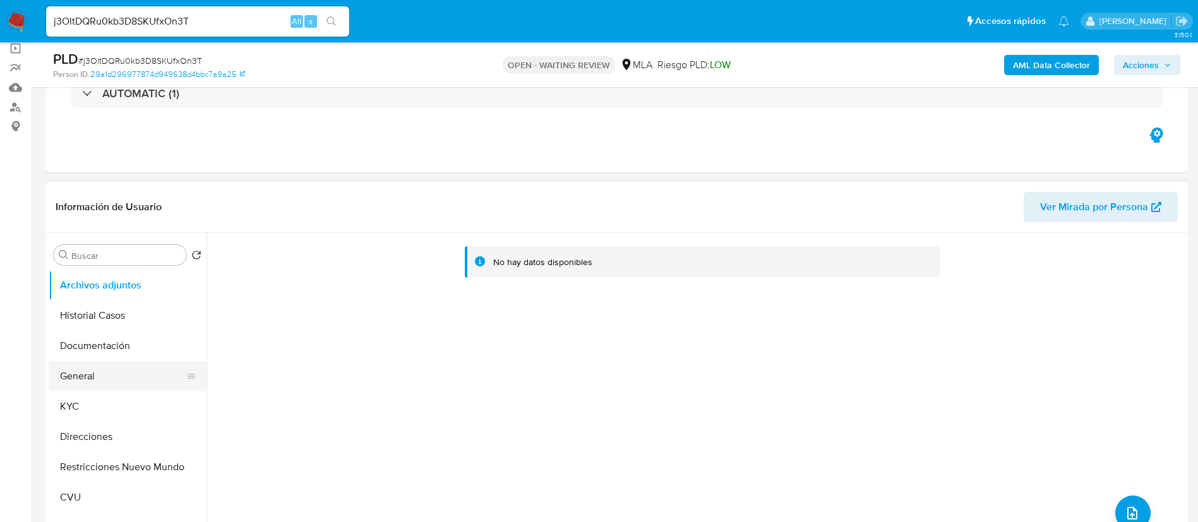
click at [116, 383] on button "General" at bounding box center [123, 376] width 148 height 30
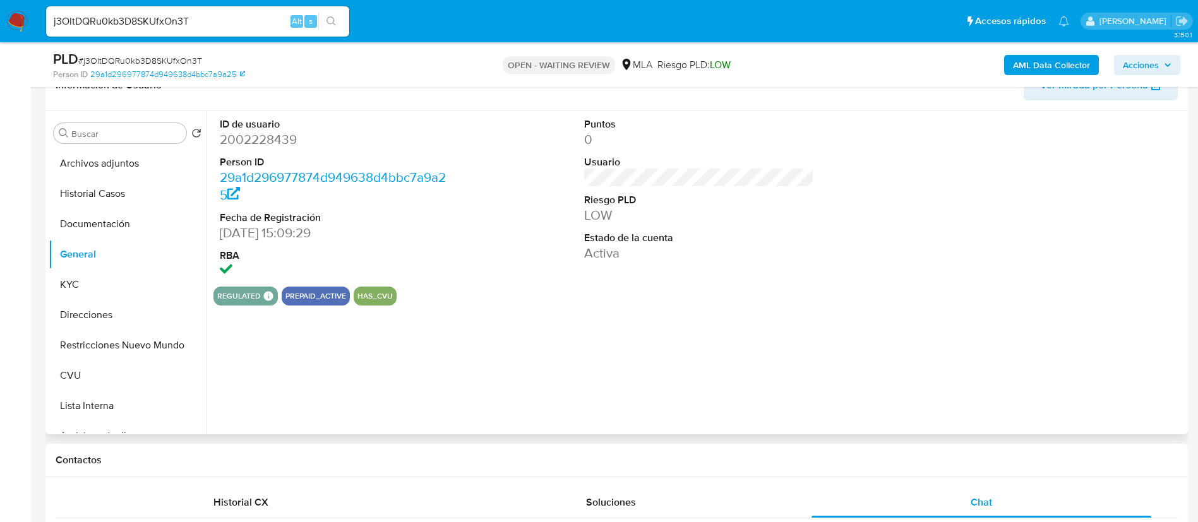
scroll to position [189, 0]
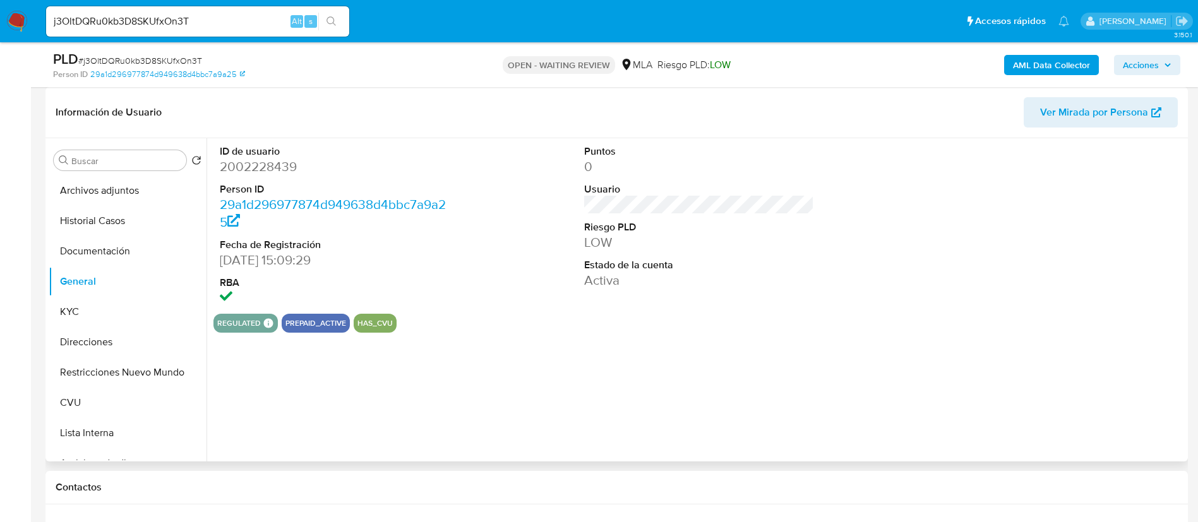
click at [256, 165] on dd "2002228439" at bounding box center [335, 167] width 231 height 18
copy dd "2002228439"
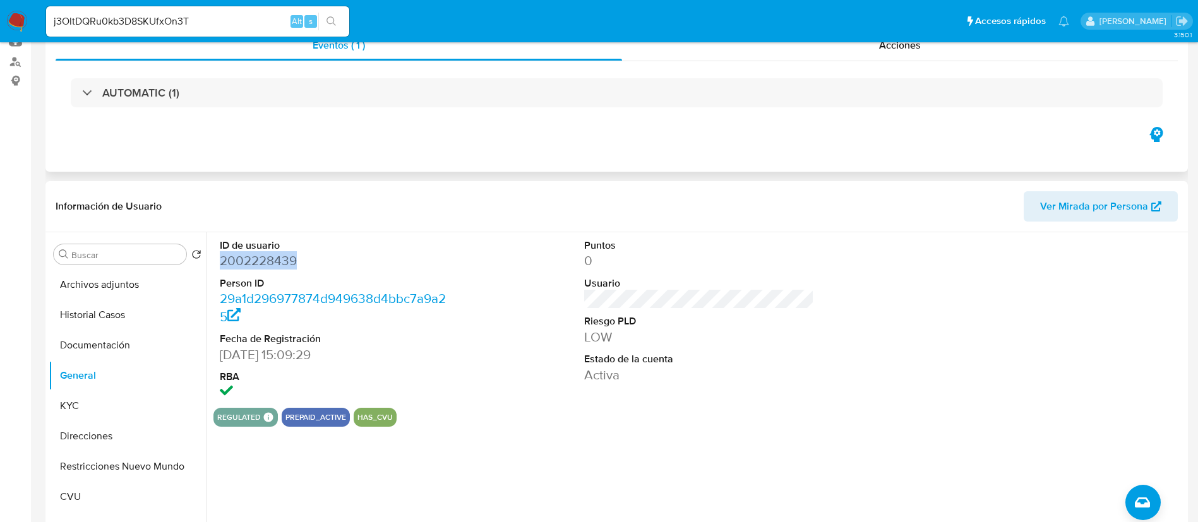
scroll to position [0, 0]
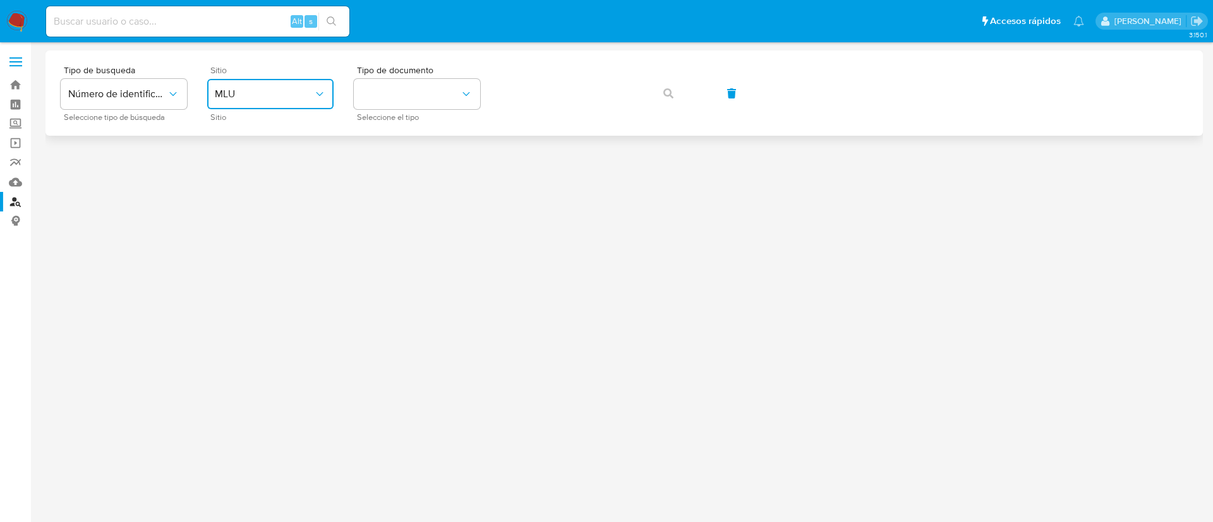
click at [280, 101] on button "MLU" at bounding box center [270, 94] width 126 height 30
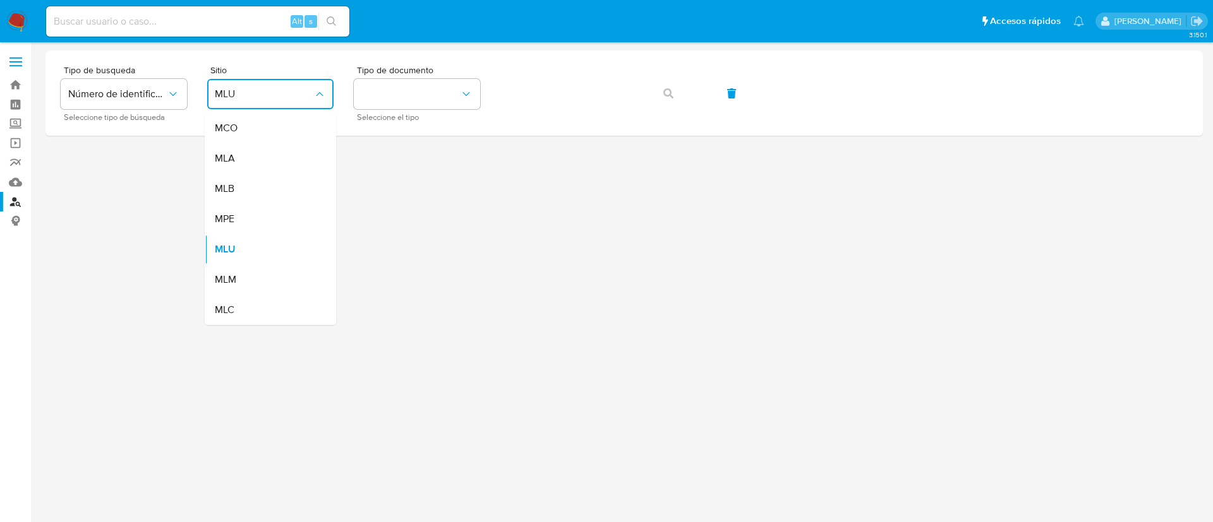
drag, startPoint x: 270, startPoint y: 157, endPoint x: 317, endPoint y: 143, distance: 49.2
click at [270, 157] on div "MLA" at bounding box center [267, 158] width 104 height 30
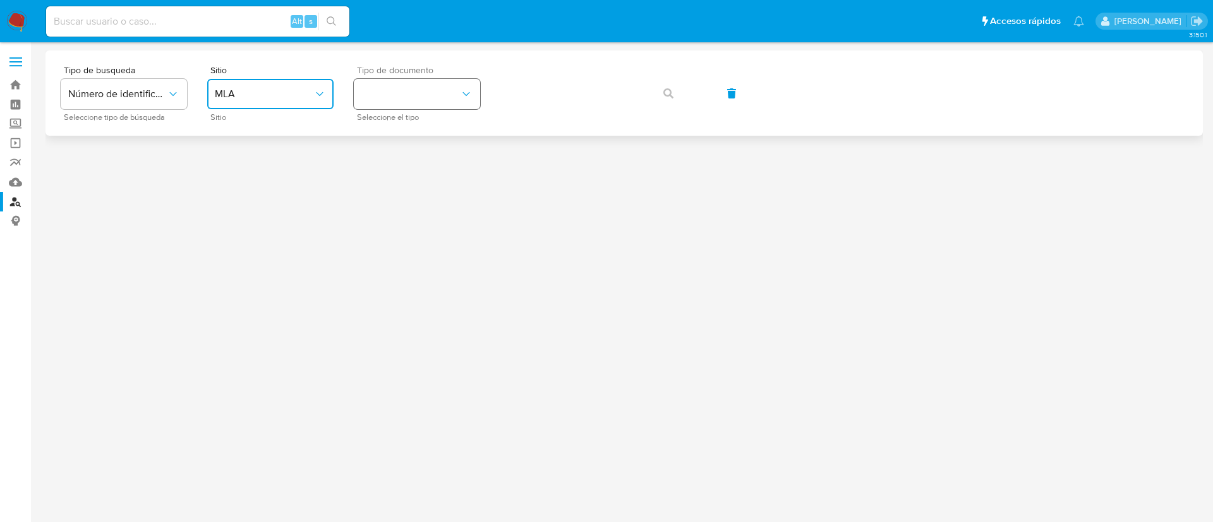
drag, startPoint x: 417, startPoint y: 83, endPoint x: 422, endPoint y: 99, distance: 17.2
click at [417, 85] on button "identificationType" at bounding box center [417, 94] width 126 height 30
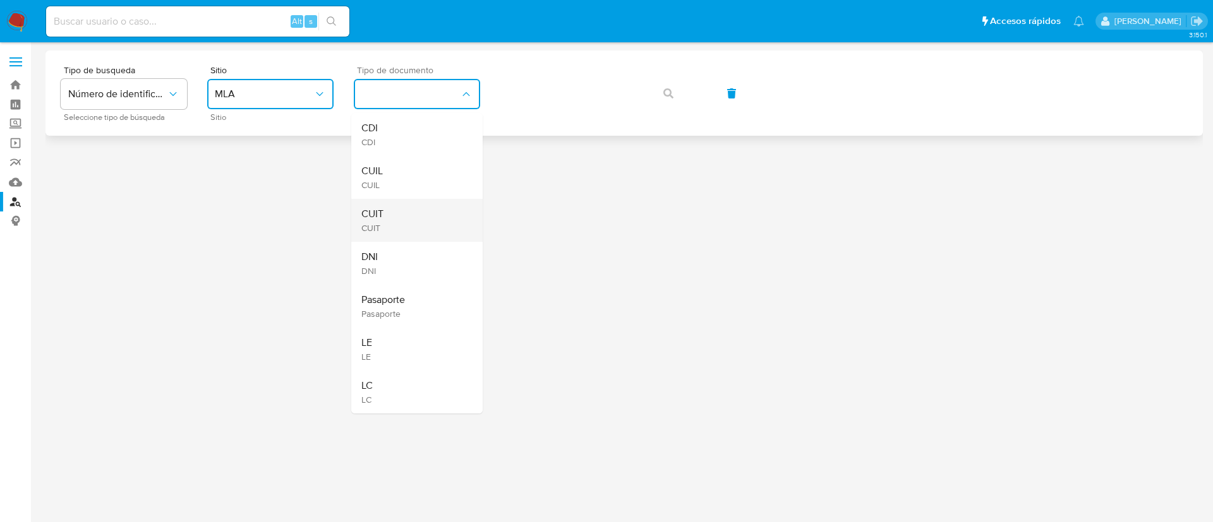
click at [411, 202] on div "CUIT CUIT" at bounding box center [413, 220] width 104 height 43
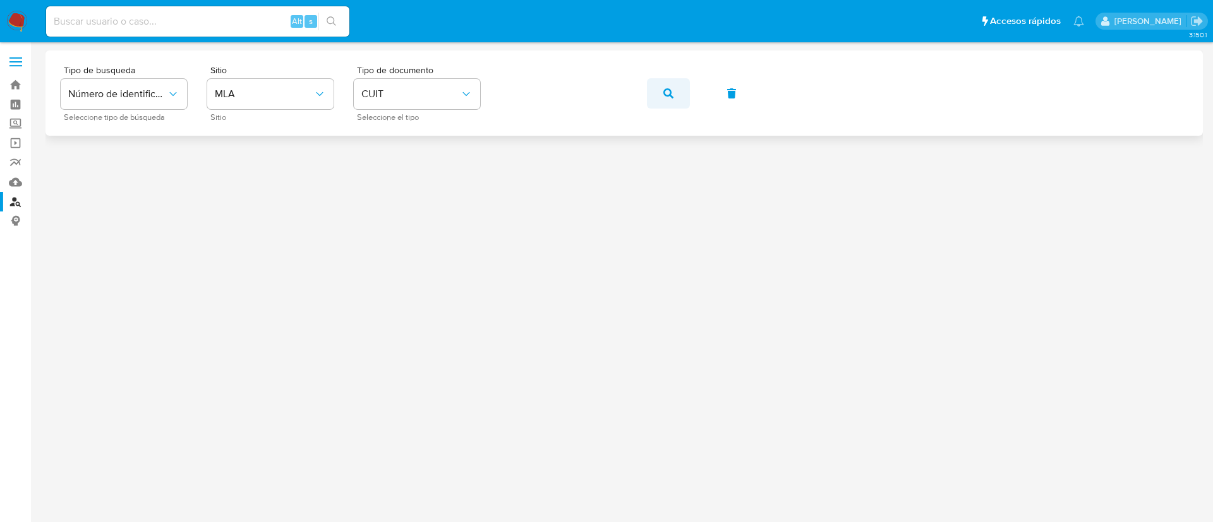
click at [649, 95] on button "button" at bounding box center [668, 93] width 43 height 30
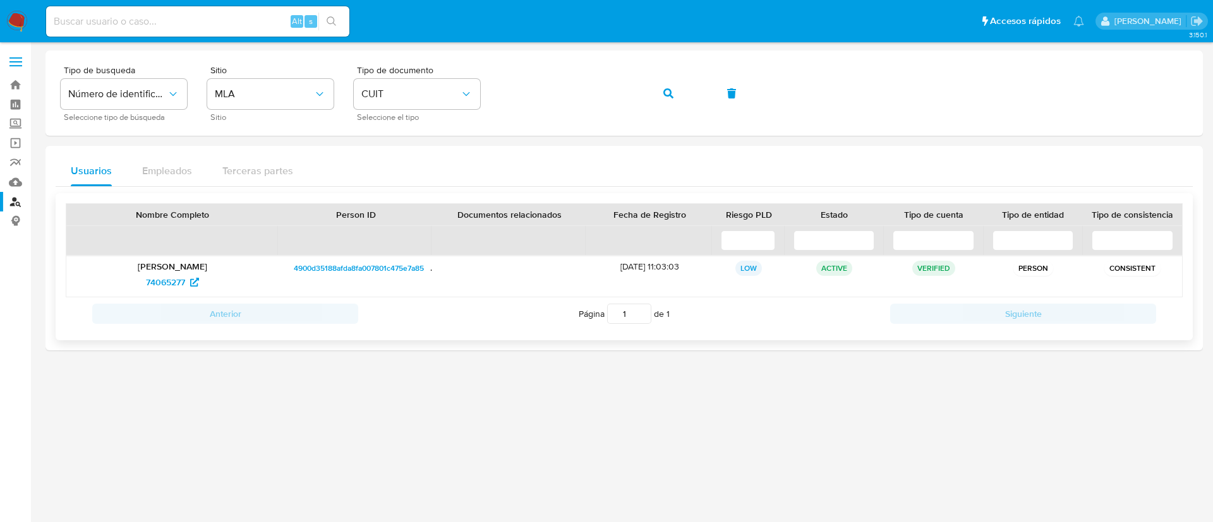
click at [168, 295] on div "[PERSON_NAME] 74065277" at bounding box center [172, 276] width 212 height 40
click at [164, 285] on span "74065277" at bounding box center [165, 282] width 39 height 20
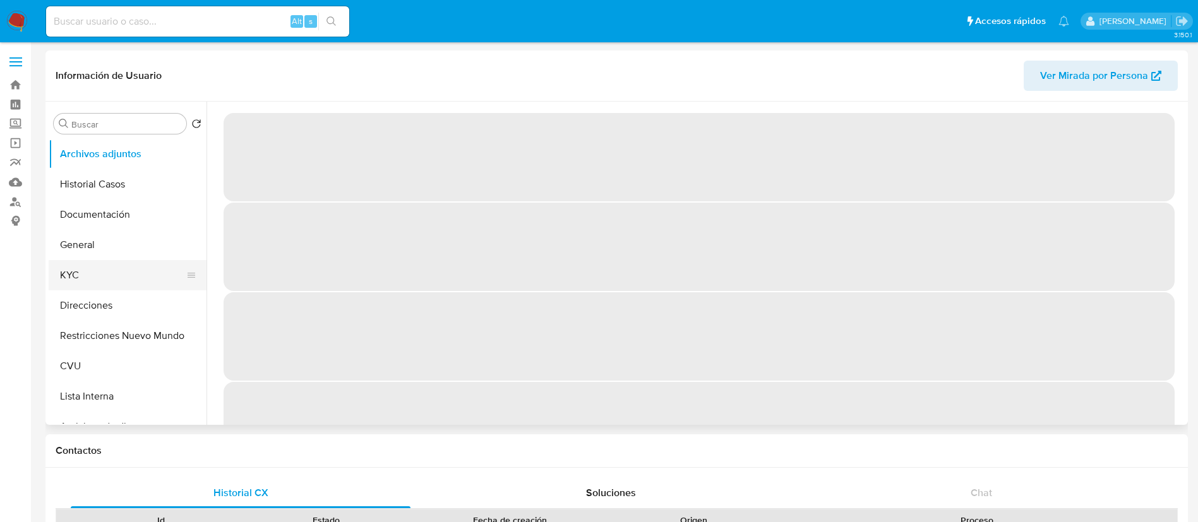
select select "10"
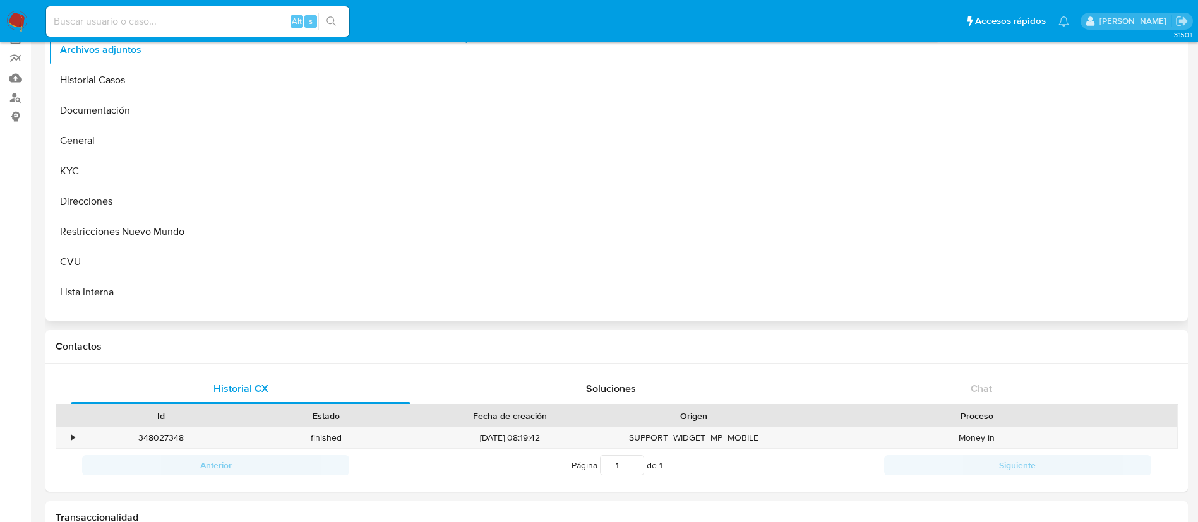
scroll to position [95, 0]
